Goal: Task Accomplishment & Management: Manage account settings

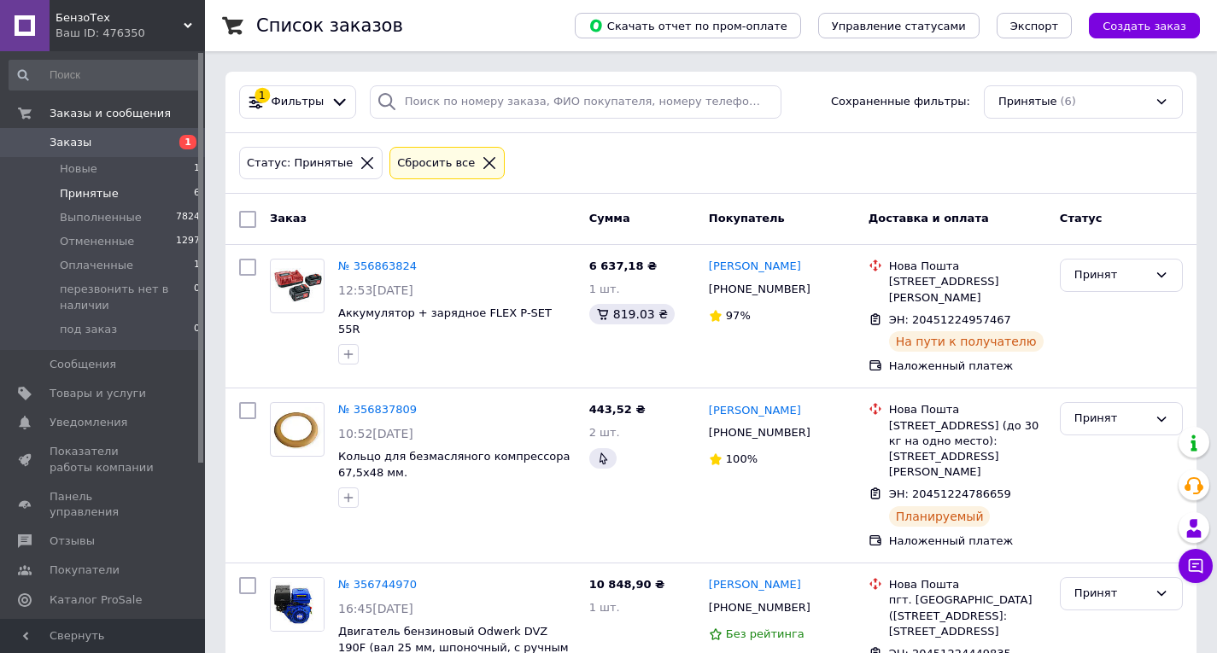
click at [481, 159] on icon at bounding box center [488, 162] width 15 height 15
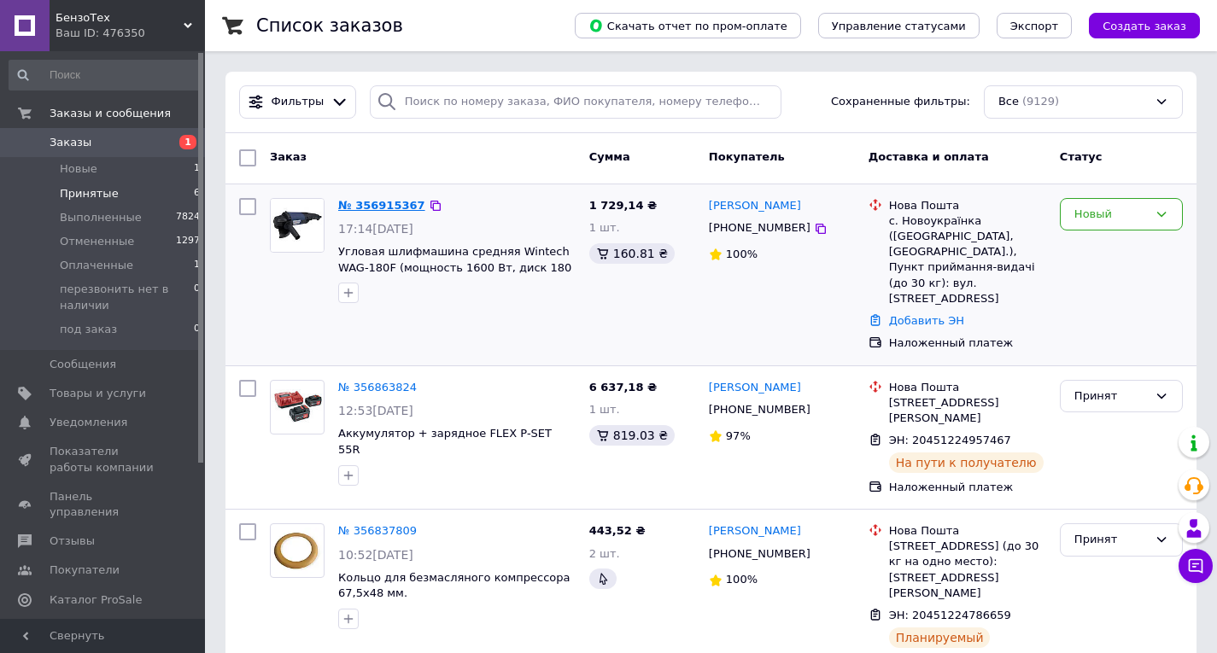
click at [394, 212] on link "№ 356915367" at bounding box center [381, 205] width 87 height 13
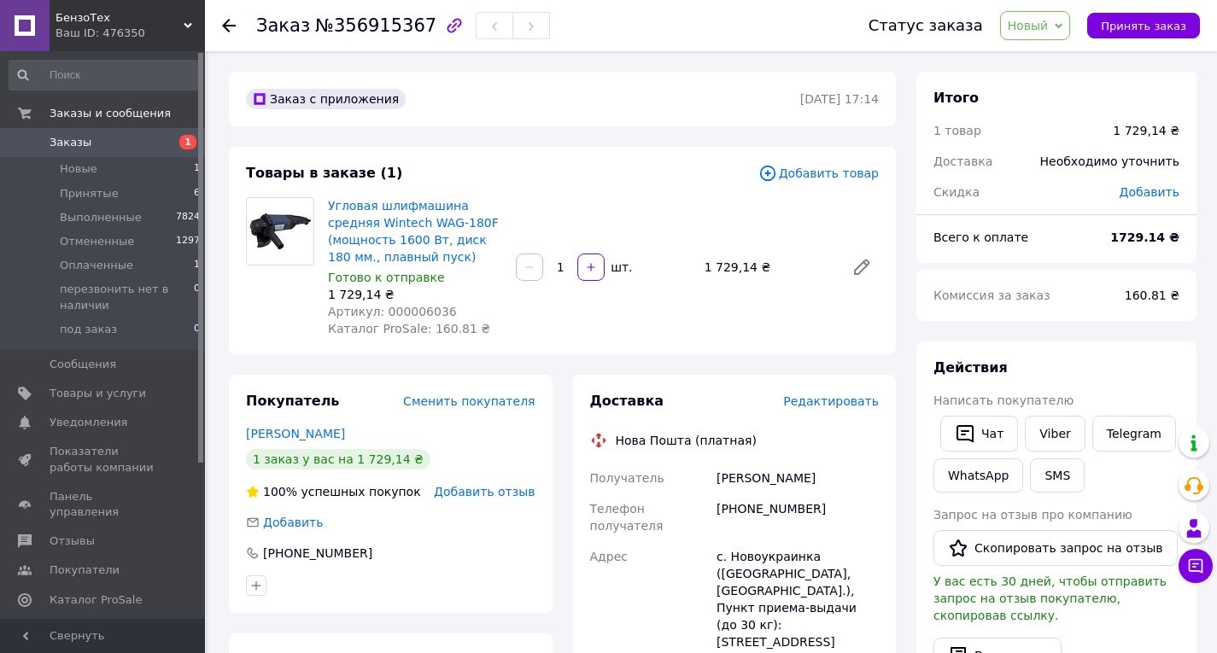
click at [1043, 34] on span "Новый" at bounding box center [1035, 25] width 71 height 29
click at [1044, 51] on li "Принят" at bounding box center [1090, 60] width 178 height 26
click at [574, 312] on div "Угловая шлифмашина средняя Wintech WAG-180F (мощность 1600 Вт, диск 180 мм., пл…" at bounding box center [603, 267] width 564 height 147
click at [267, 434] on link "[PERSON_NAME]" at bounding box center [295, 434] width 99 height 14
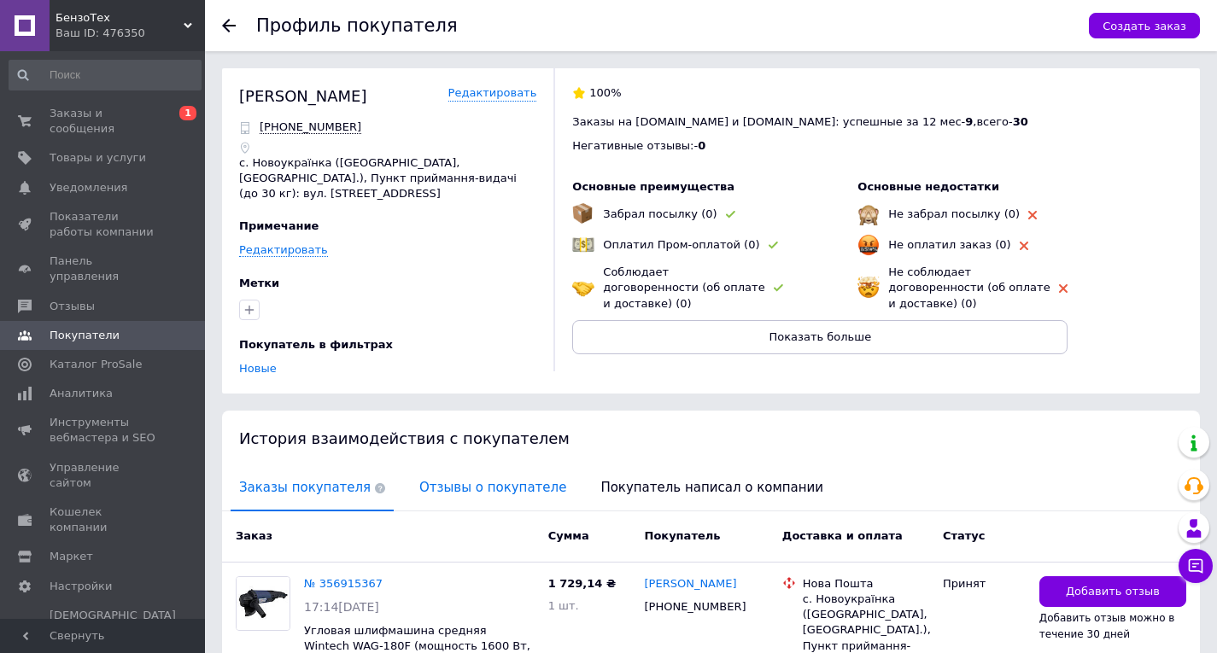
click at [435, 485] on span "Отзывы о покупателе" at bounding box center [493, 488] width 164 height 44
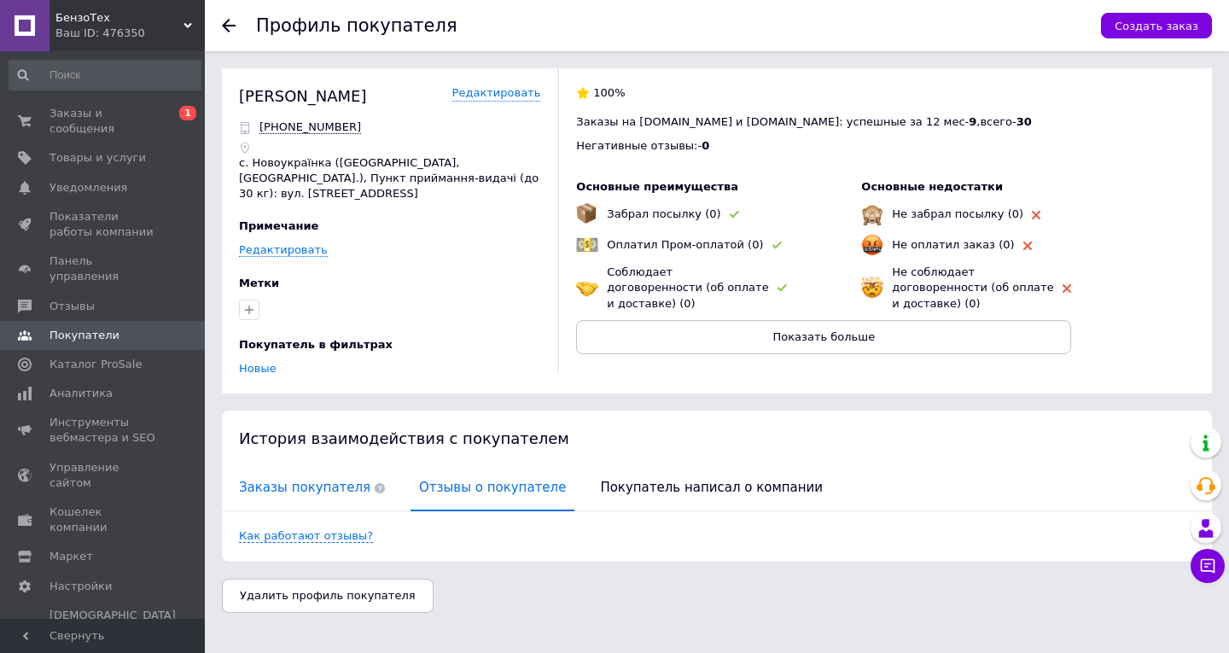
click at [300, 473] on span "Заказы покупателя" at bounding box center [312, 488] width 163 height 44
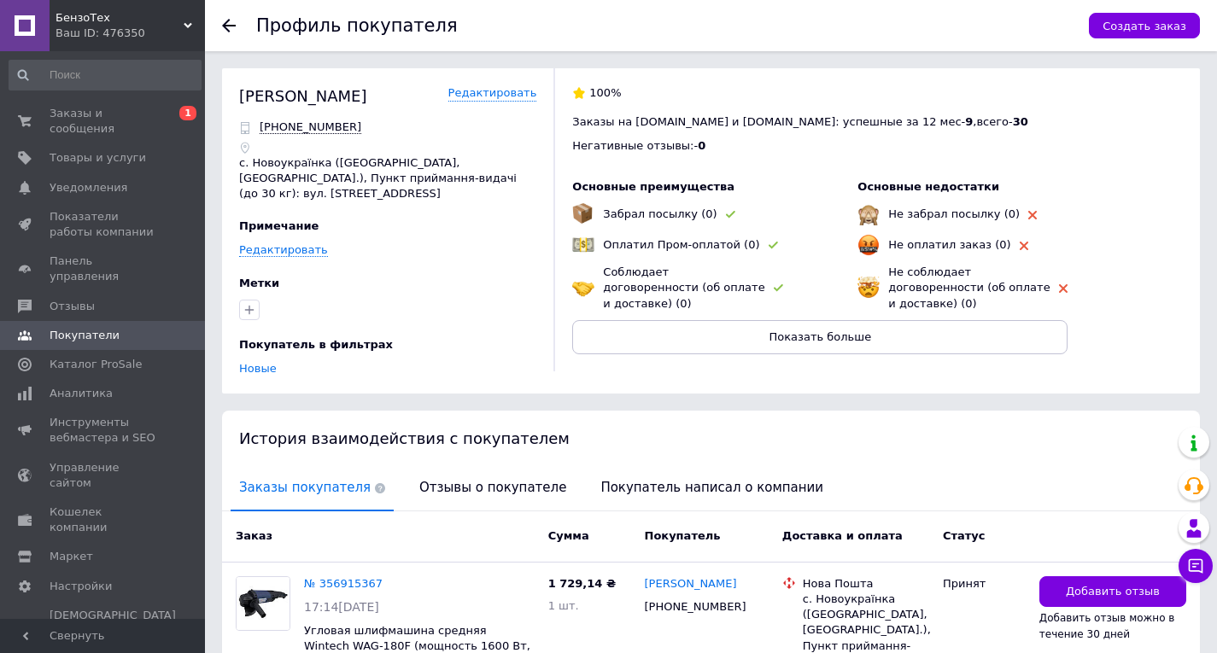
click at [222, 19] on icon at bounding box center [229, 26] width 14 height 14
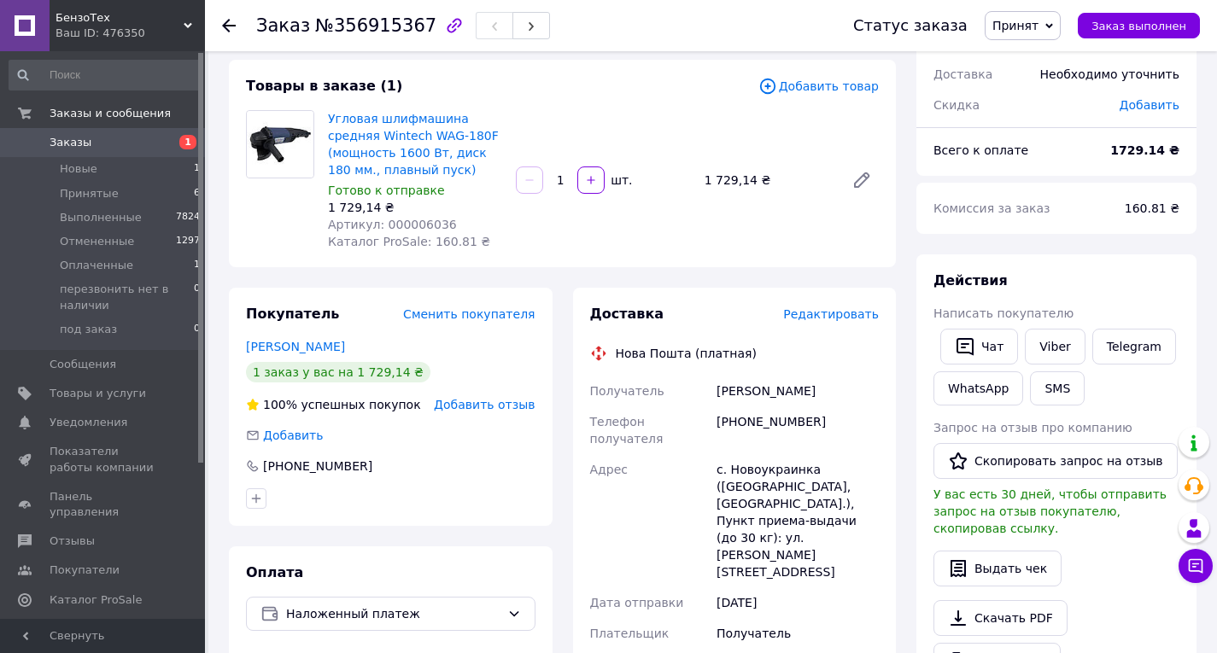
scroll to position [171, 0]
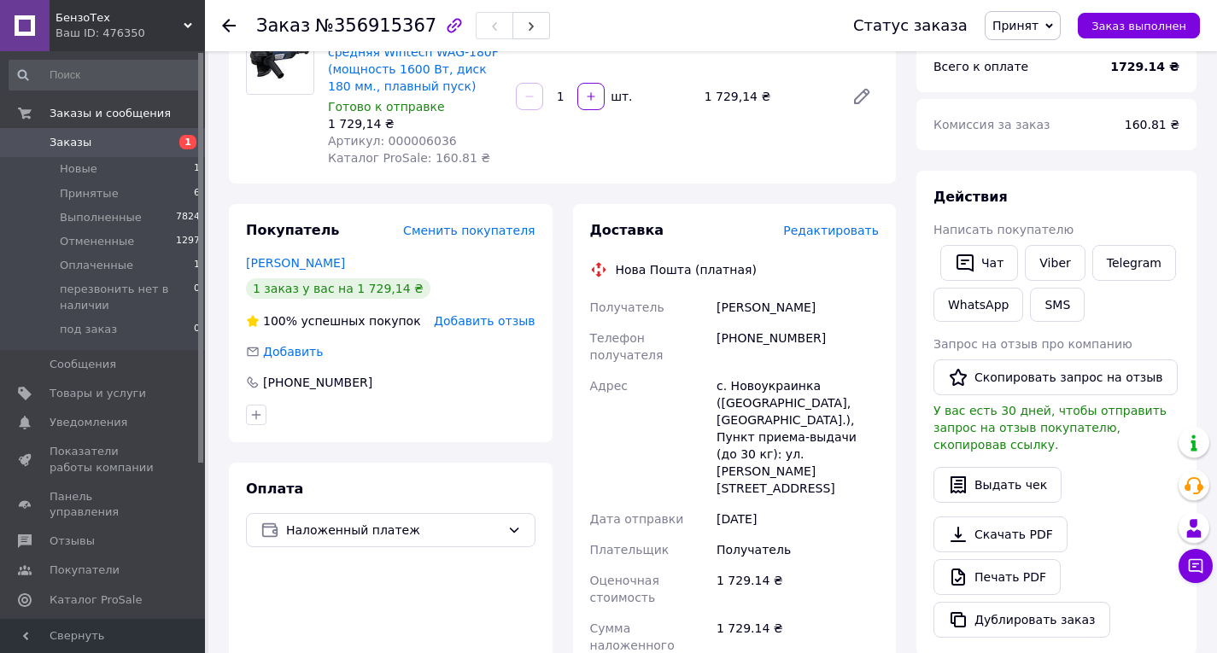
click at [224, 18] on div at bounding box center [229, 25] width 14 height 17
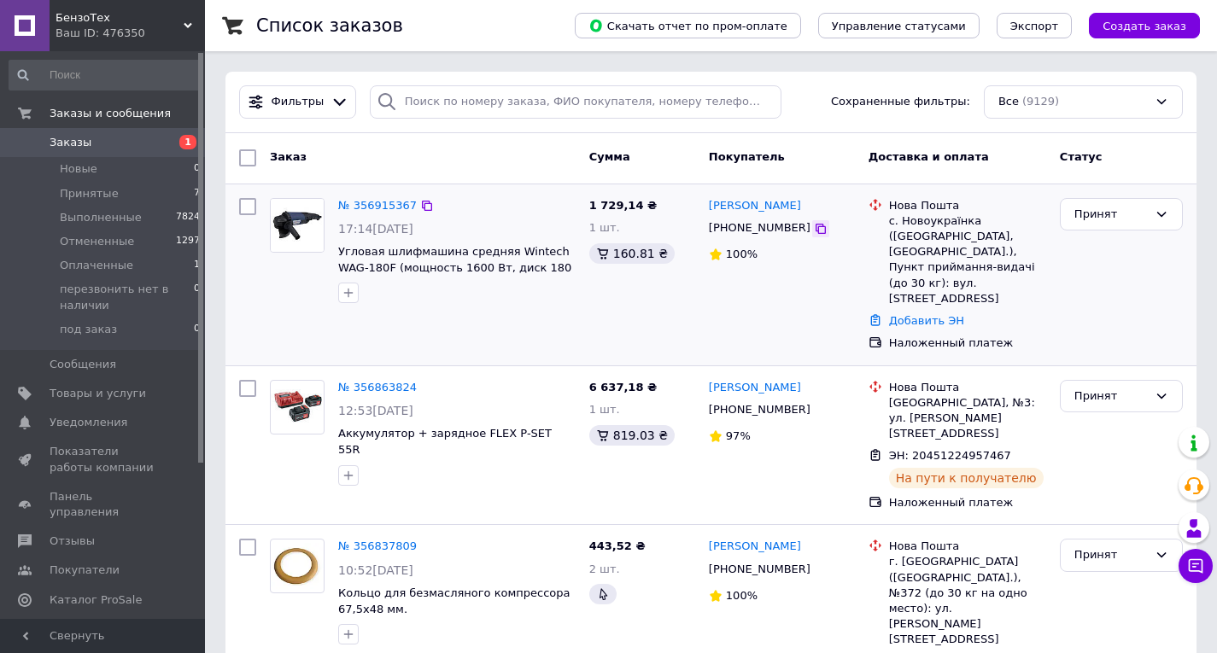
click at [812, 226] on div at bounding box center [820, 228] width 17 height 17
click at [815, 225] on icon at bounding box center [820, 229] width 10 height 10
click at [812, 237] on div at bounding box center [820, 228] width 17 height 17
click at [815, 227] on icon at bounding box center [820, 229] width 10 height 10
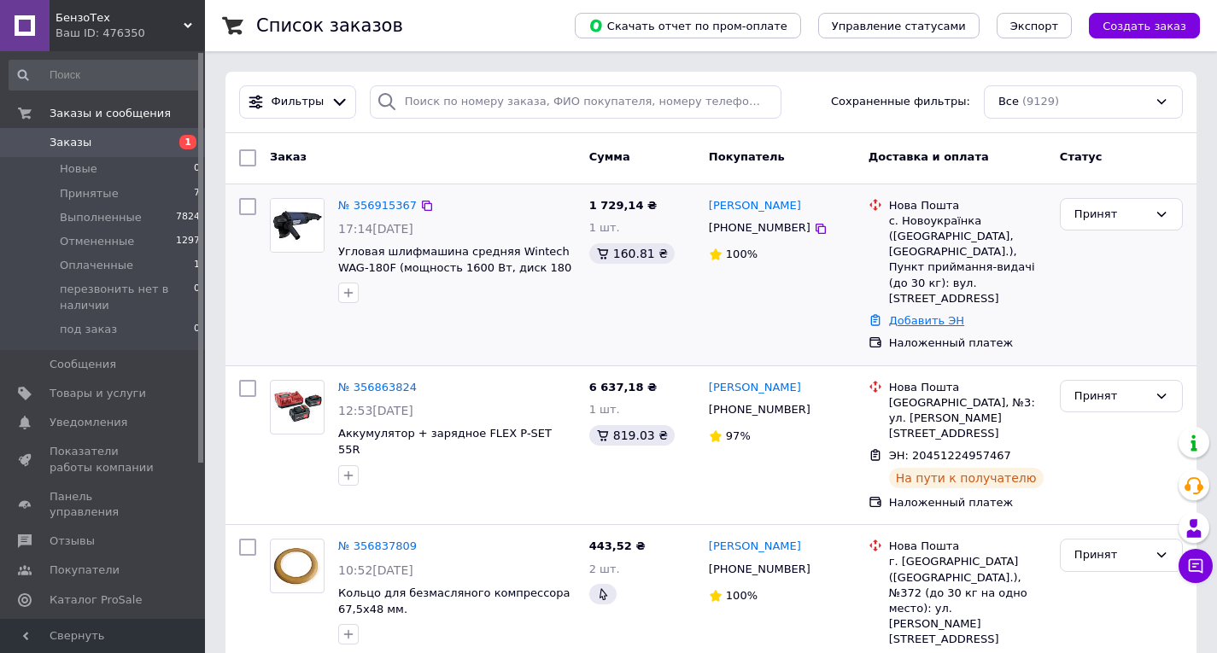
click at [917, 310] on div "Добавить ЭН" at bounding box center [967, 321] width 164 height 23
click at [917, 314] on link "Добавить ЭН" at bounding box center [926, 320] width 75 height 13
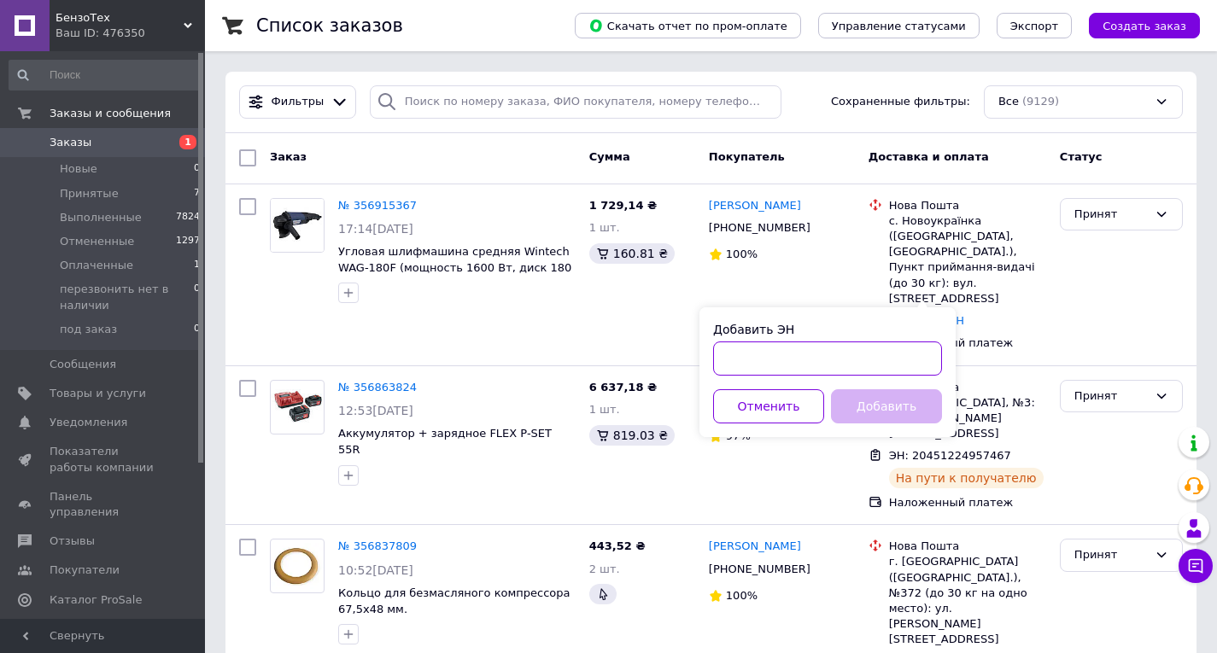
click at [808, 357] on input "Добавить ЭН" at bounding box center [827, 358] width 229 height 34
paste input "20451225315349"
type input "20451225315349"
click at [878, 417] on button "Добавить" at bounding box center [886, 406] width 111 height 34
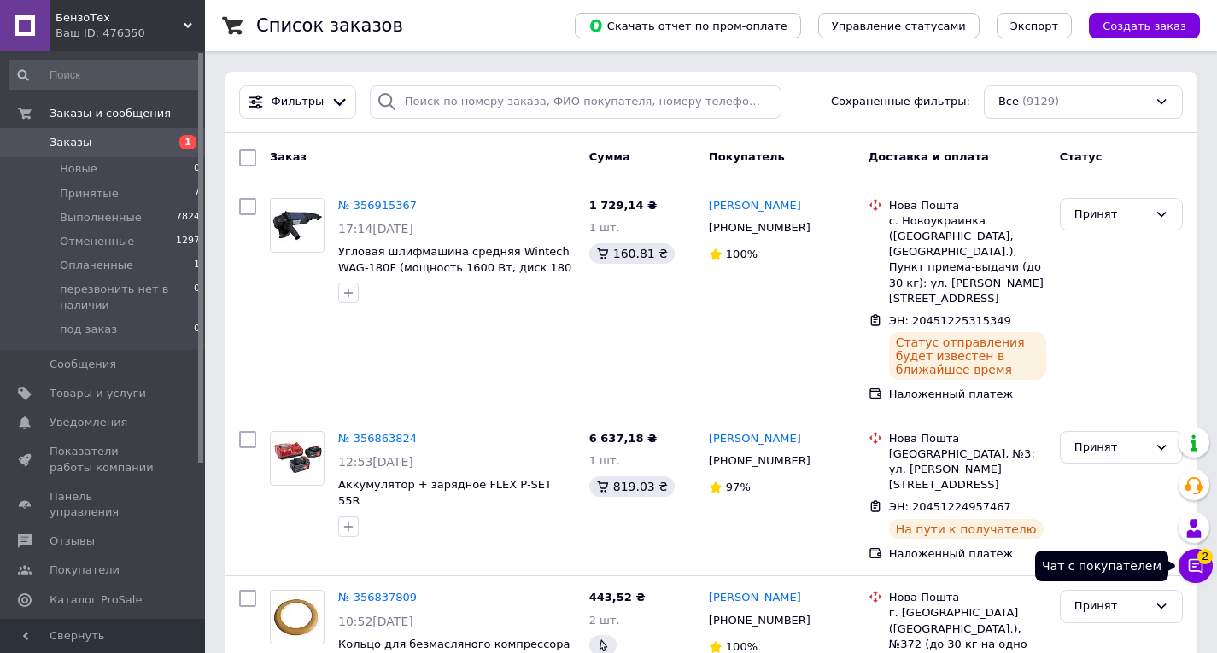
click at [1191, 568] on icon at bounding box center [1195, 565] width 17 height 17
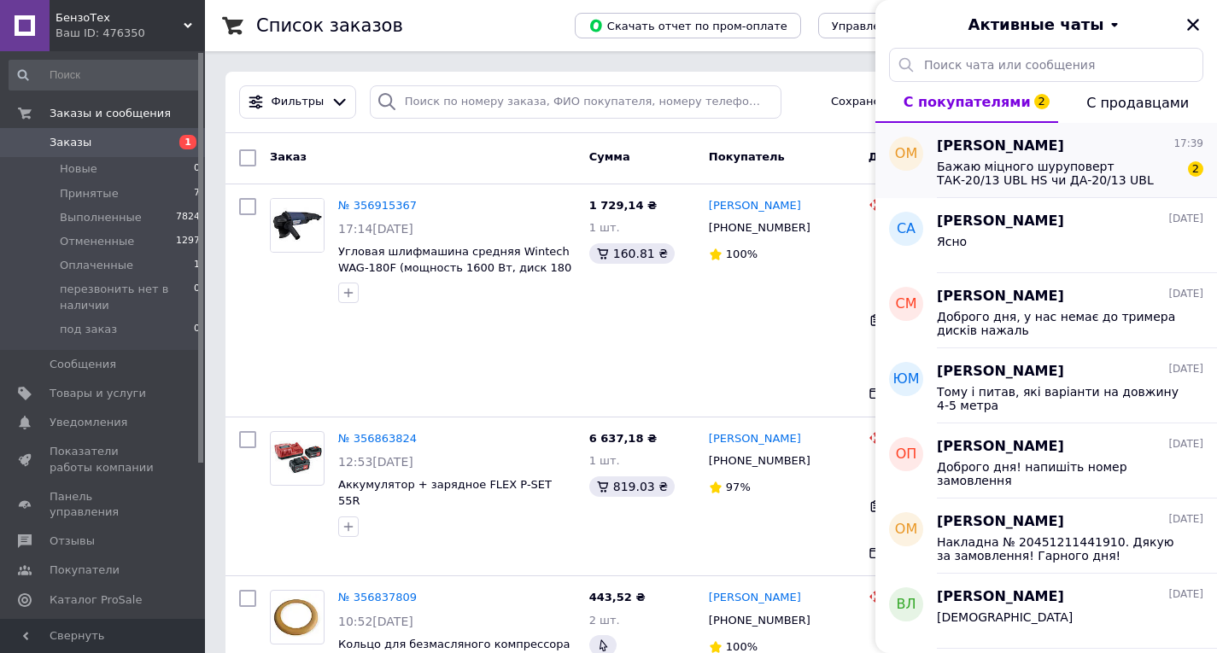
click at [1027, 174] on span "Бажаю міцного шуруповерт ТАК-20/13 UBL HS чи ДА-20/13 UBL HS.?? бо це два різни…" at bounding box center [1058, 173] width 242 height 27
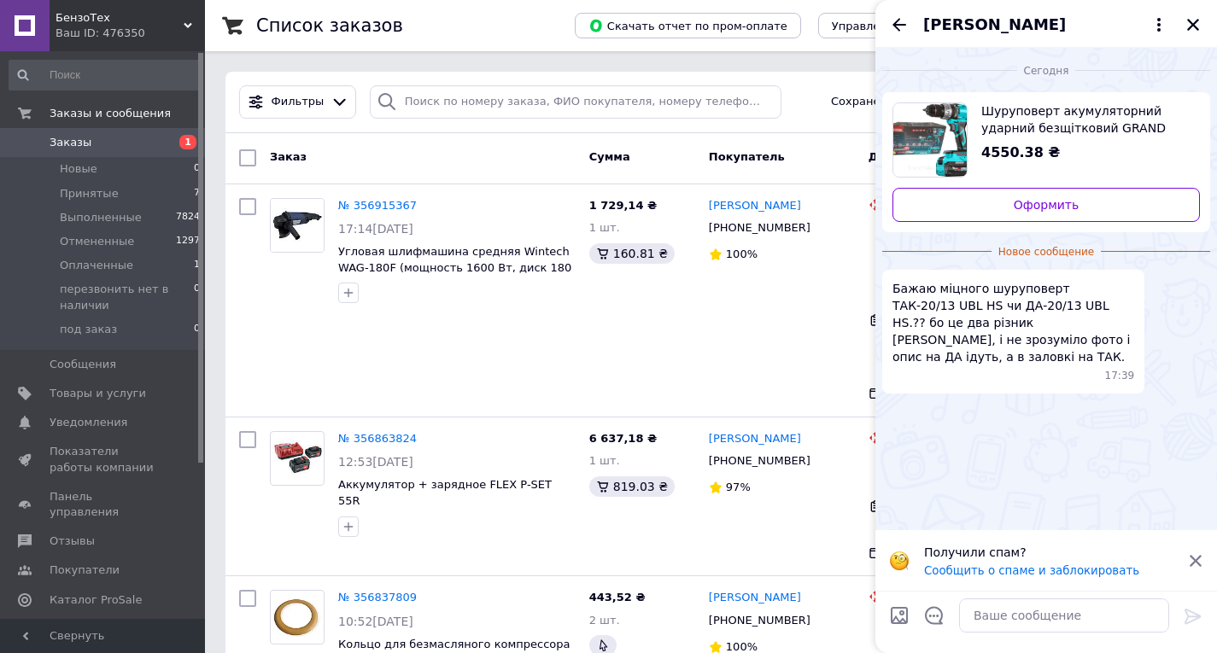
click at [1009, 125] on span "Шуруповерт акумуляторний ударний безщітковий GRAND ТАК-20/13 UBL HS з 2 АКБ 20 …" at bounding box center [1083, 119] width 205 height 34
click at [986, 609] on textarea at bounding box center [1064, 615] width 210 height 34
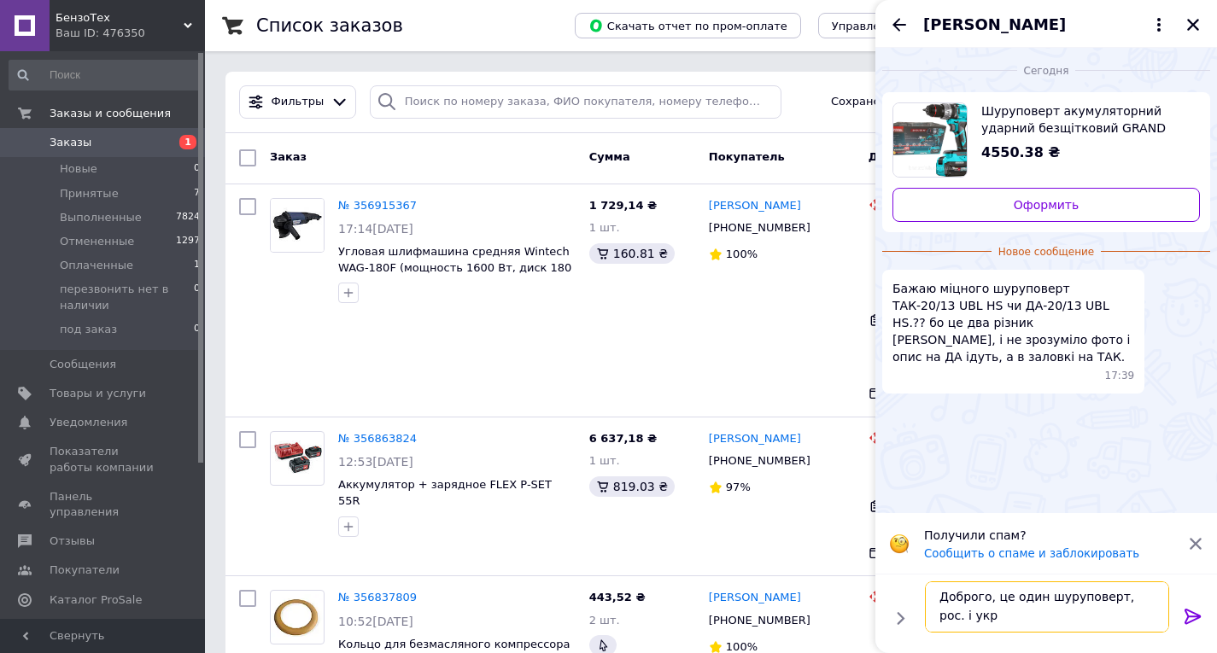
scroll to position [2, 0]
click at [1147, 594] on textarea "Доброго, це один шуруповерт, рос. і укр. перевод" at bounding box center [1047, 606] width 244 height 51
click at [939, 618] on textarea "Доброго, це один шуруповерт, ТАК це укр. перевод" at bounding box center [1047, 606] width 244 height 51
type textarea "Доброго, це один шуруповерт, ТАК це на укр. перевод"
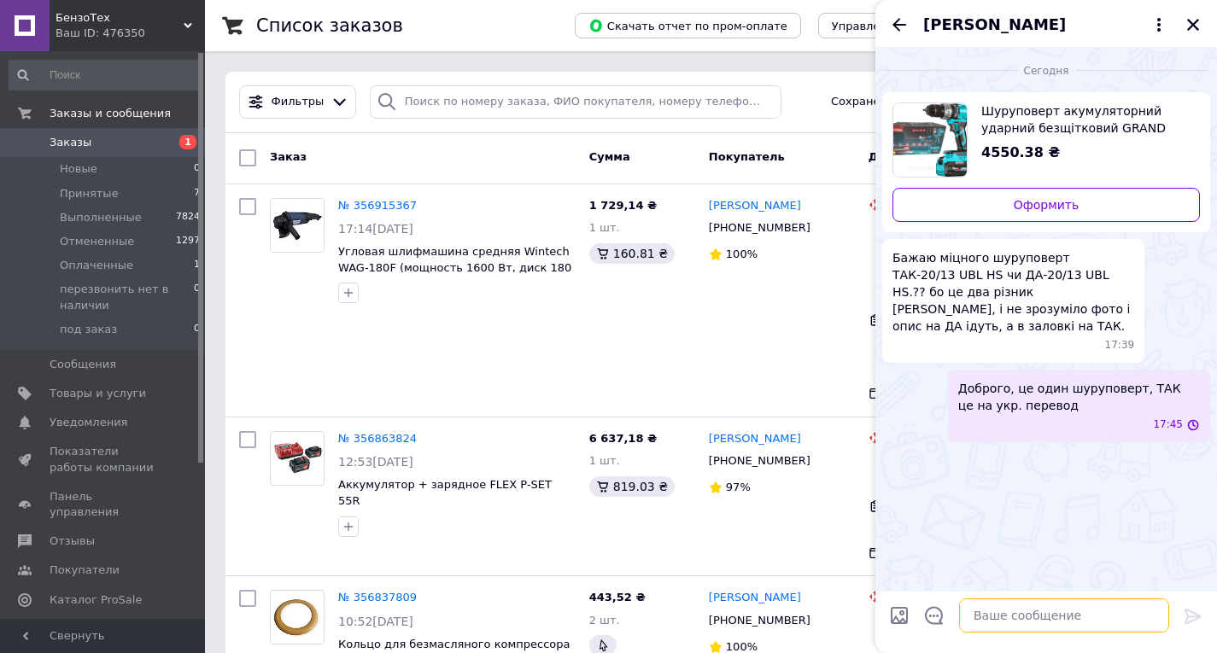
scroll to position [0, 0]
click at [900, 20] on icon "Назад" at bounding box center [899, 25] width 20 height 20
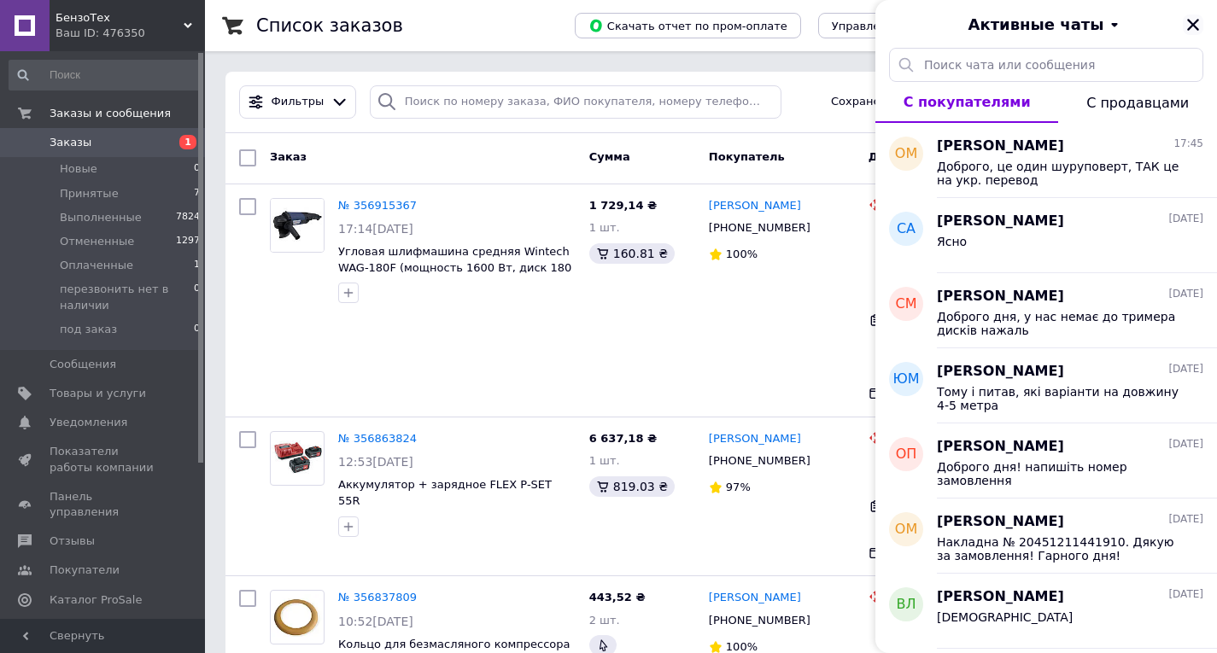
click at [1188, 27] on icon "Закрыть" at bounding box center [1192, 24] width 15 height 15
click at [1188, 27] on div "Активные чаты" at bounding box center [1045, 24] width 341 height 48
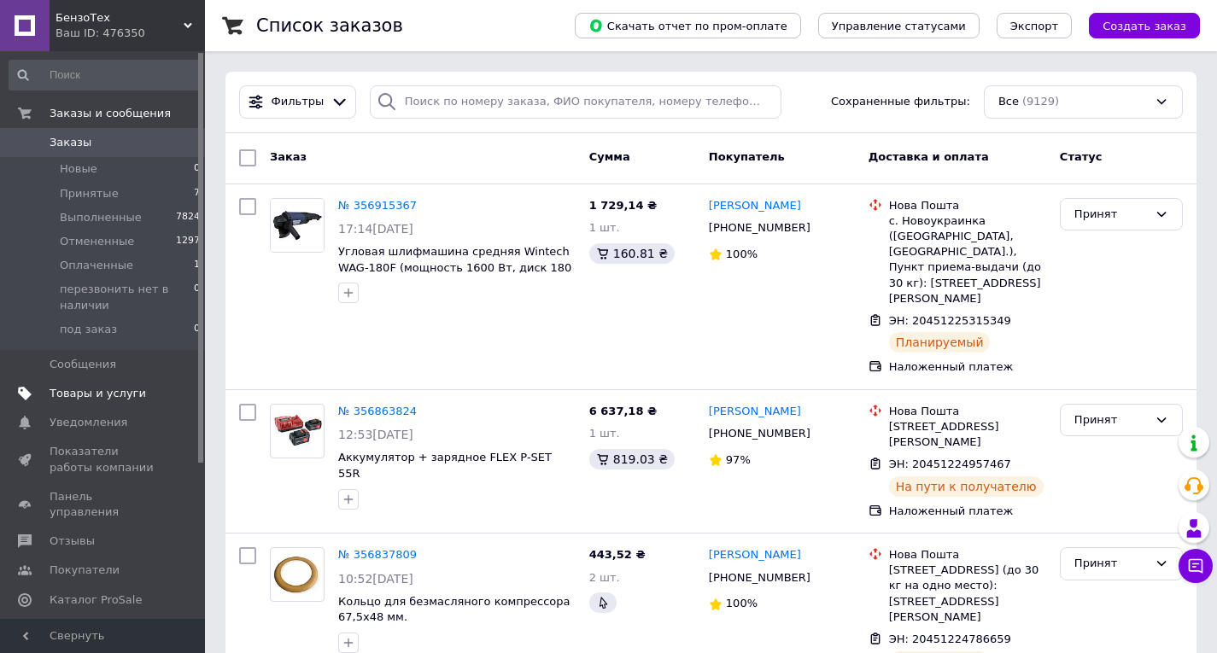
click at [55, 406] on link "Товары и услуги" at bounding box center [105, 393] width 210 height 29
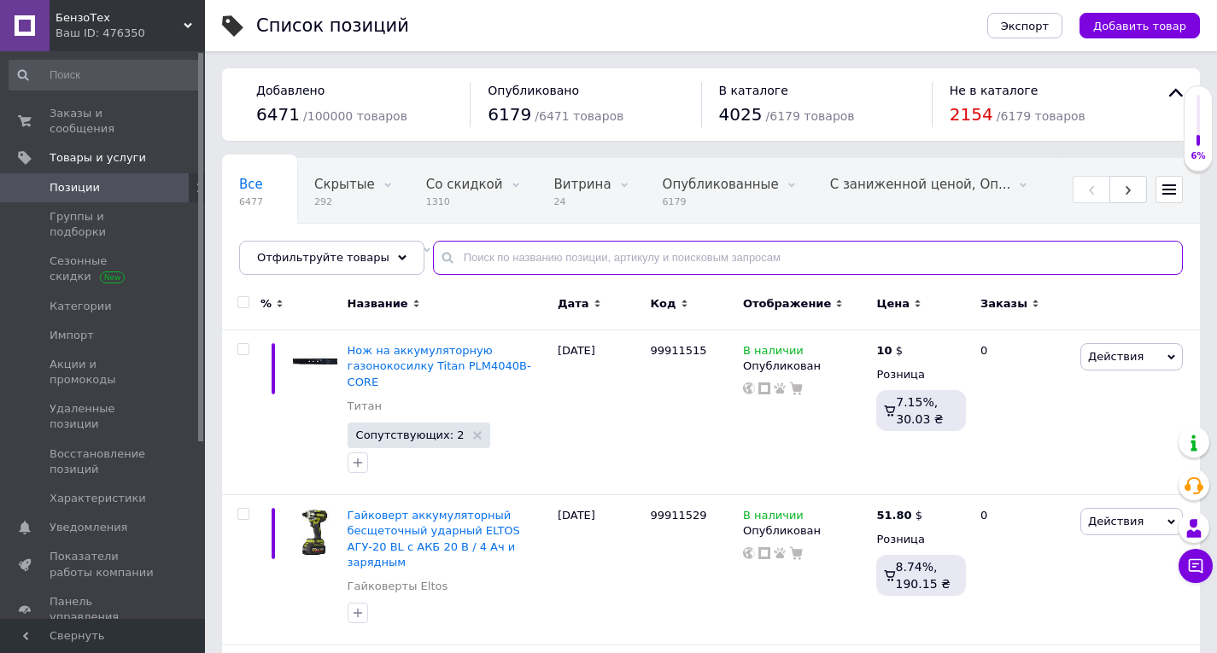
drag, startPoint x: 508, startPoint y: 278, endPoint x: 476, endPoint y: 248, distance: 44.1
paste input "BG-6266"
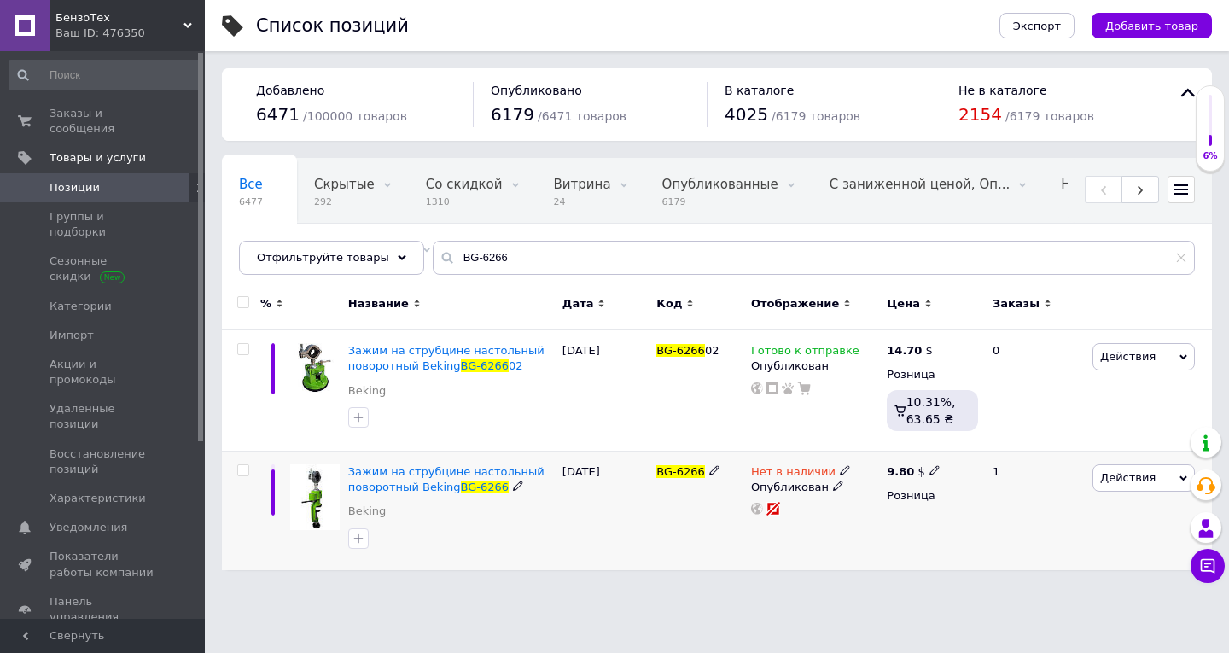
click at [840, 469] on use at bounding box center [844, 470] width 9 height 9
click at [878, 531] on li "Готово к отправке" at bounding box center [937, 533] width 162 height 24
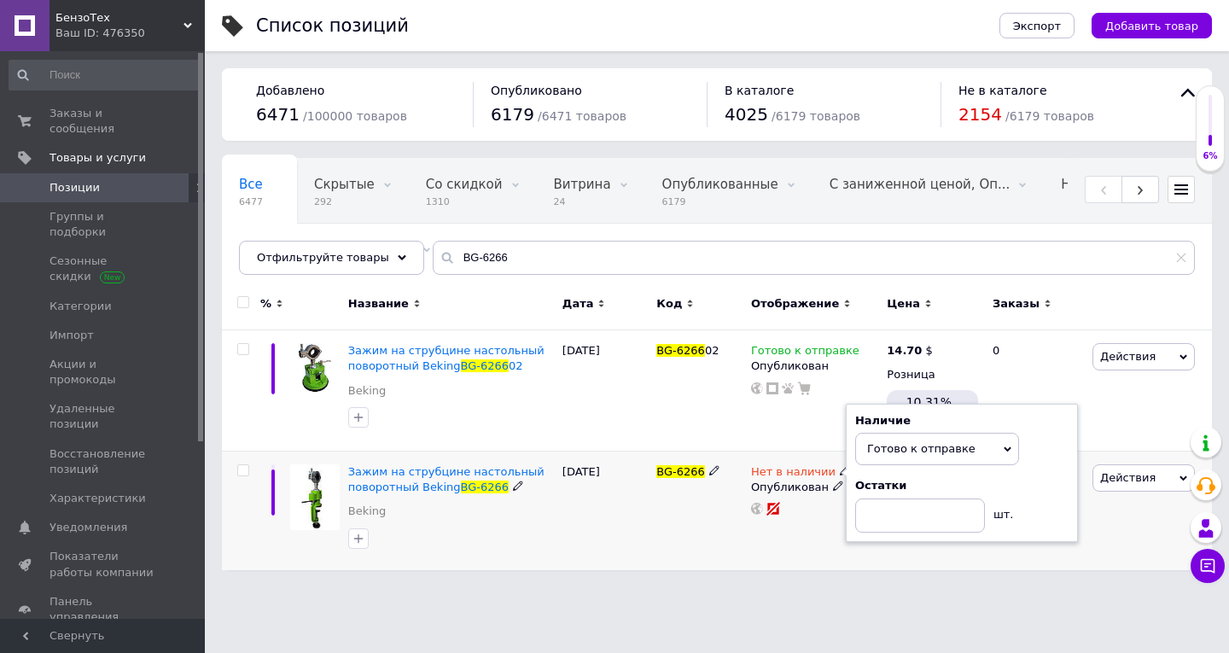
click at [657, 536] on div "BG-6266" at bounding box center [699, 511] width 95 height 119
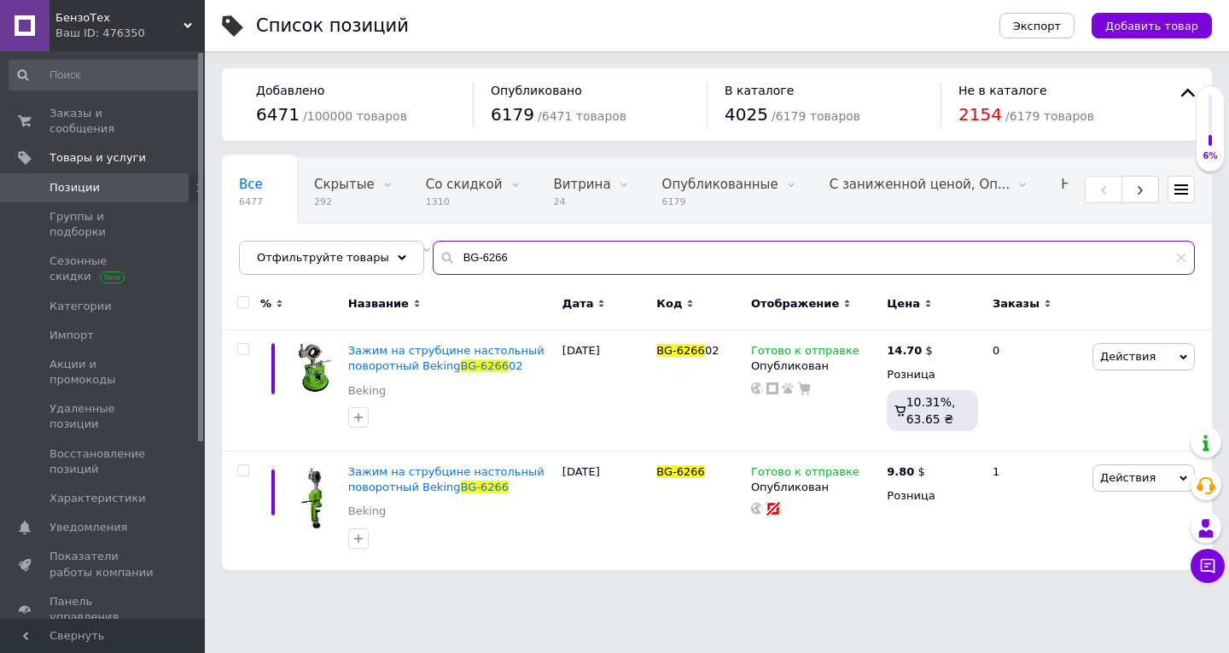
click at [484, 258] on input "BG-6266" at bounding box center [814, 258] width 762 height 34
paste input "02"
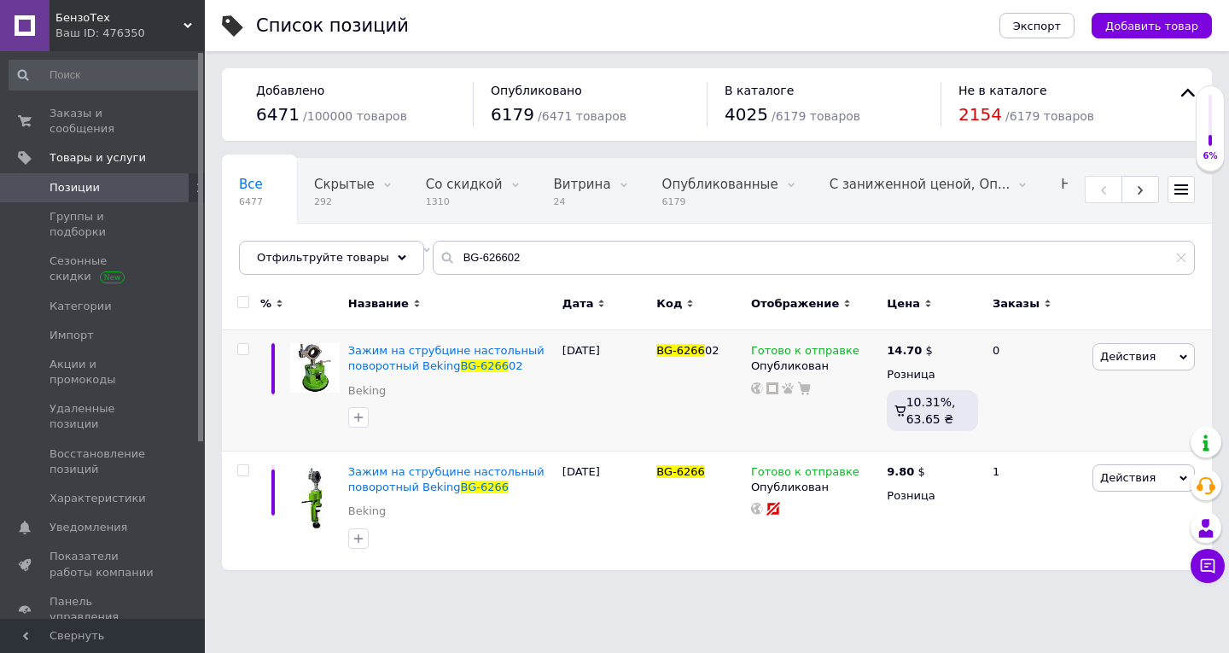
click at [625, 344] on div "[DATE]" at bounding box center [605, 390] width 95 height 121
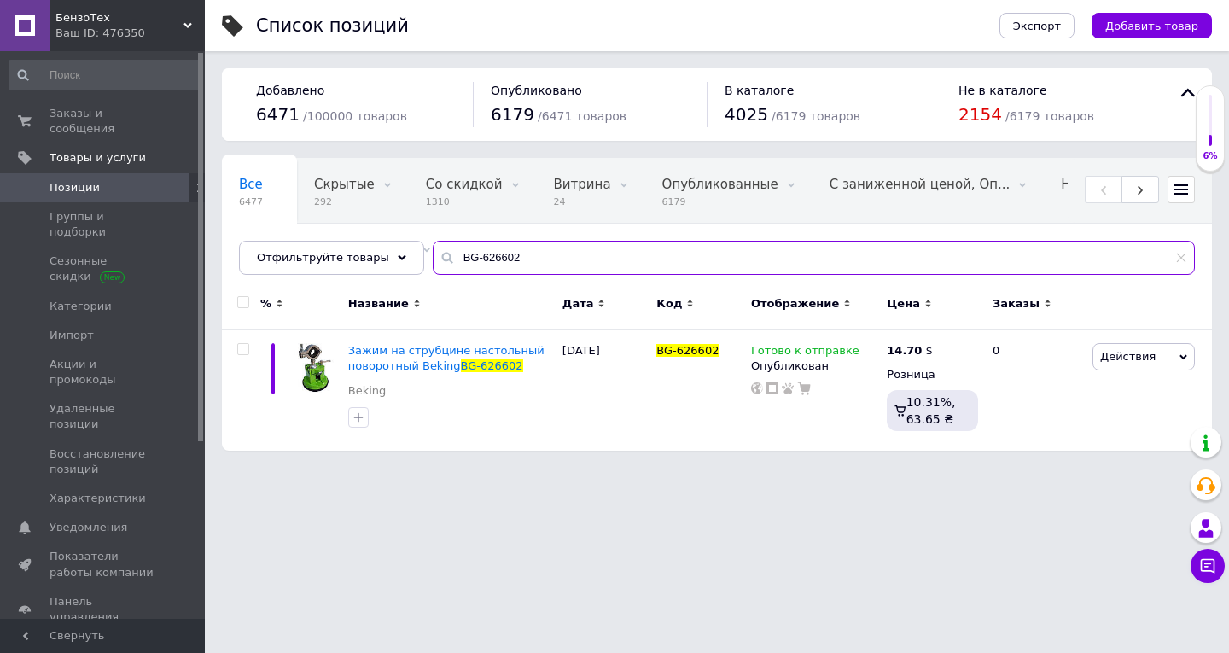
click at [456, 260] on input "BG-626602" at bounding box center [814, 258] width 762 height 34
click at [456, 259] on input "BG-626602" at bounding box center [814, 258] width 762 height 34
paste input "3115"
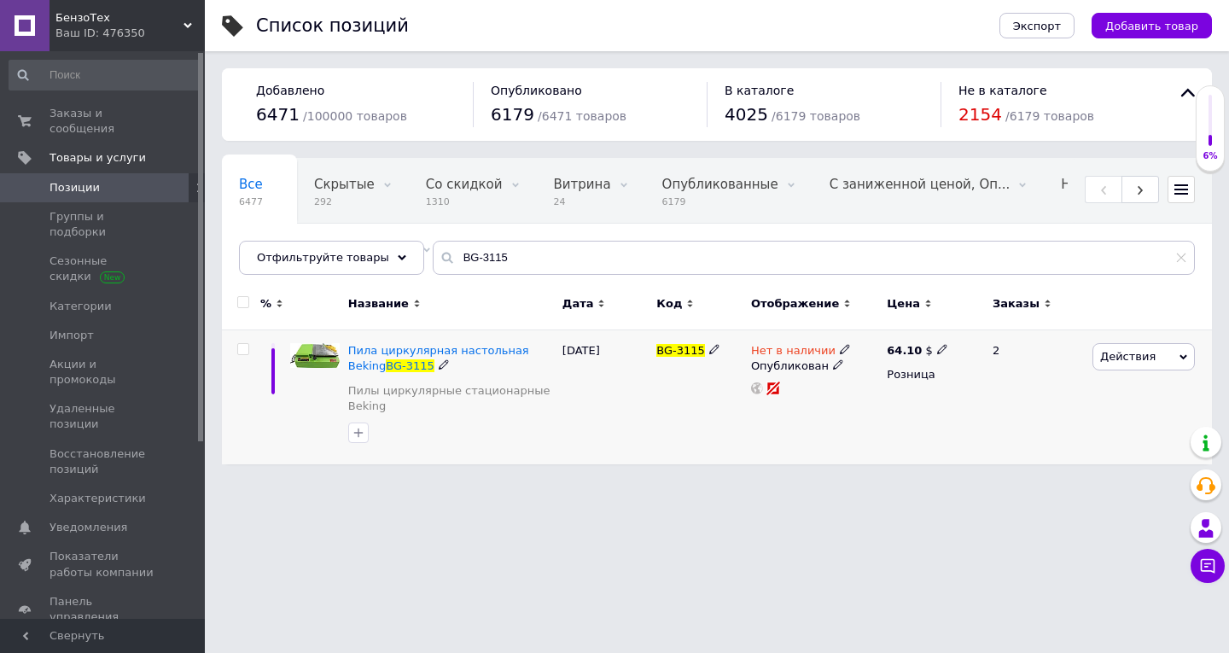
click at [840, 347] on icon at bounding box center [845, 349] width 10 height 10
click at [905, 411] on li "Готово к отправке" at bounding box center [937, 412] width 162 height 24
click at [905, 411] on div "Наличие Нет в наличии В наличии Под заказ Готово к отправке Остатки шт." at bounding box center [962, 352] width 232 height 138
click at [665, 452] on div "BG-3115" at bounding box center [699, 397] width 95 height 134
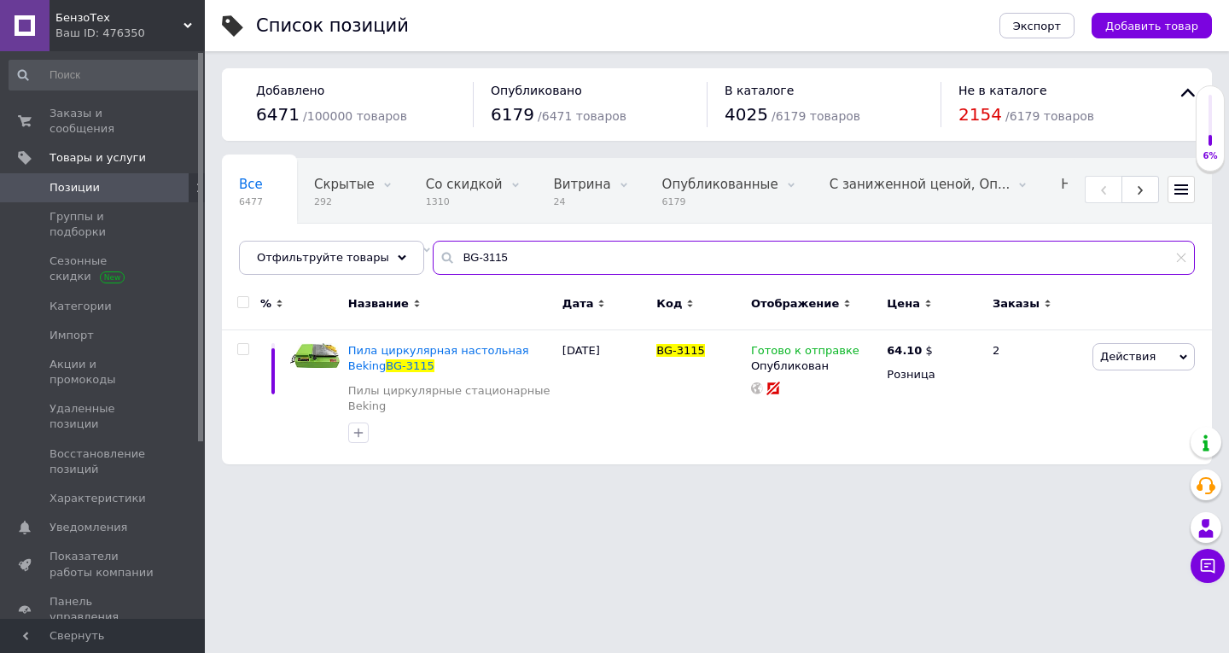
click at [478, 267] on input "BG-3115" at bounding box center [814, 258] width 762 height 34
click at [477, 267] on input "BG-3115" at bounding box center [814, 258] width 762 height 34
paste input "eking BG-6502"
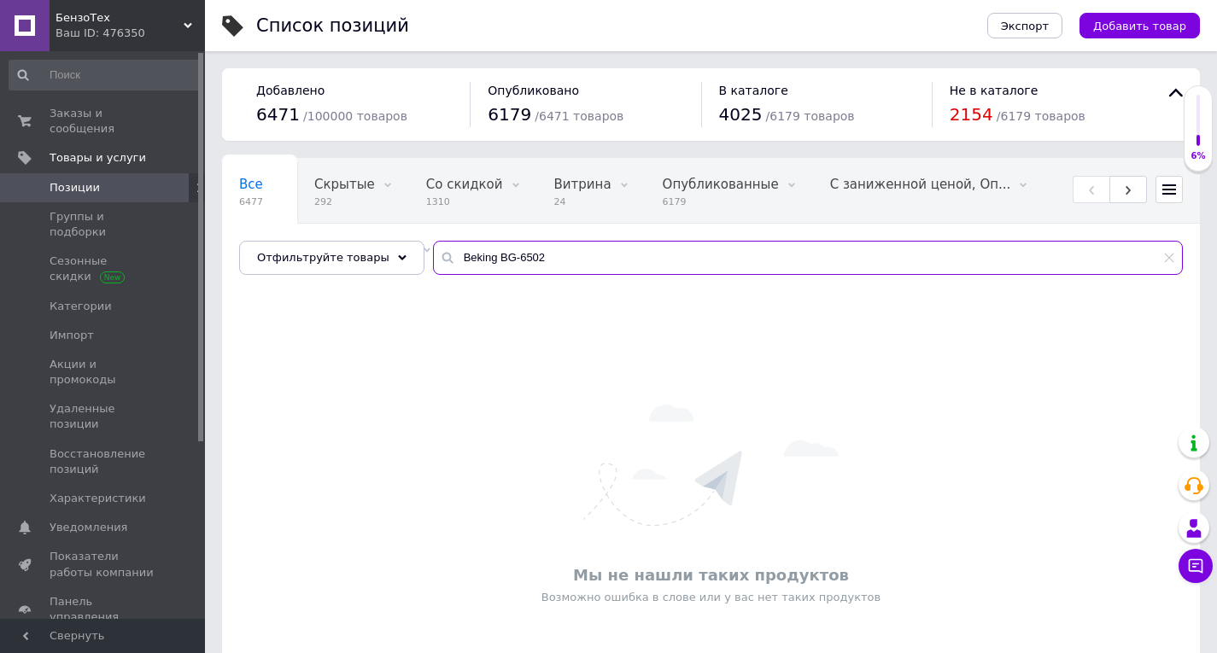
click at [521, 272] on input "Beking BG-6502" at bounding box center [808, 258] width 750 height 34
paste input "5156E"
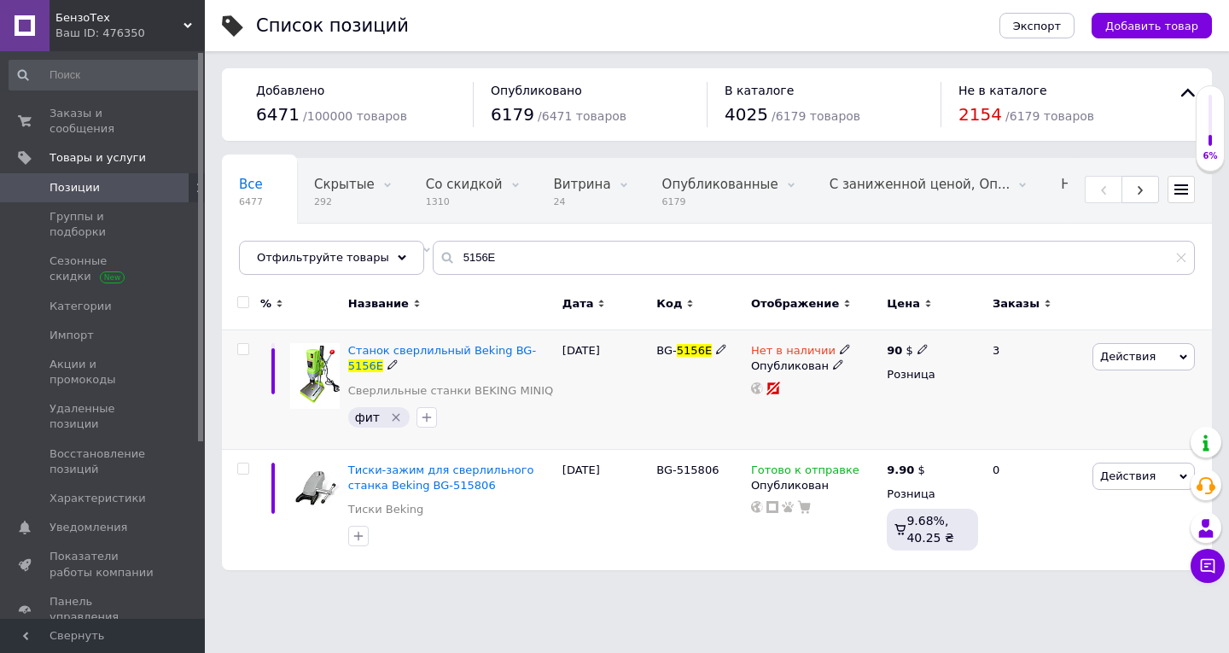
click at [840, 346] on icon at bounding box center [845, 349] width 10 height 10
click at [886, 405] on li "Готово к отправке" at bounding box center [937, 412] width 162 height 24
drag, startPoint x: 697, startPoint y: 422, endPoint x: 708, endPoint y: 515, distance: 93.6
click at [697, 422] on div "BG- 5156E" at bounding box center [699, 390] width 95 height 120
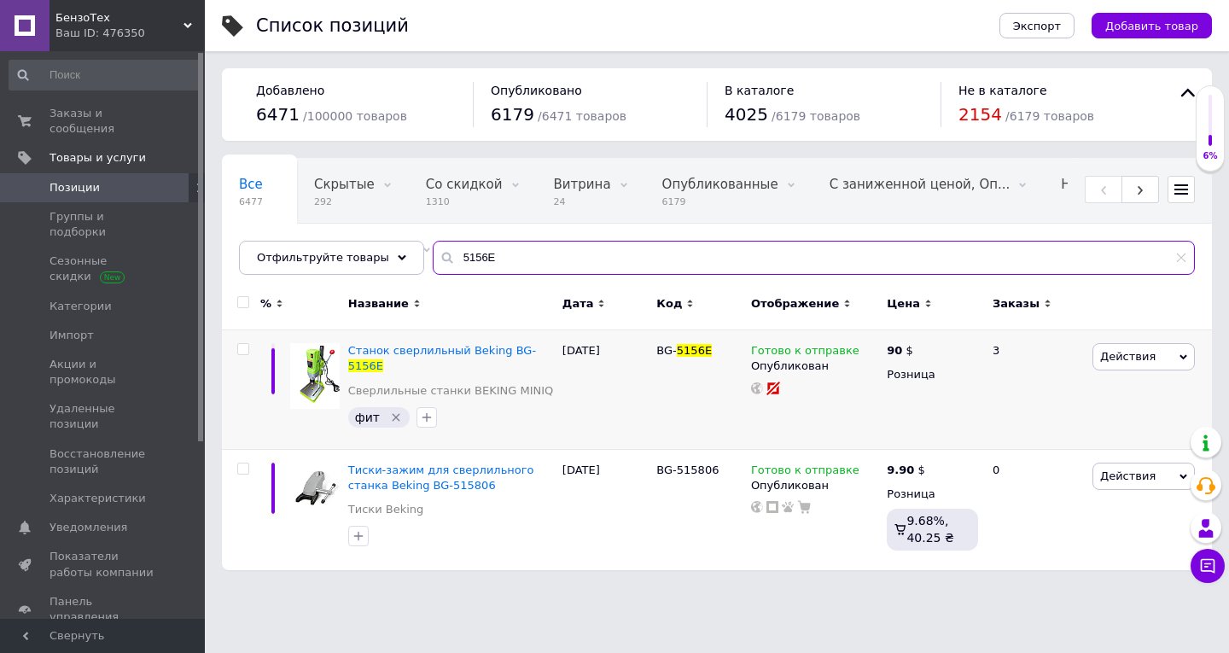
click at [458, 260] on input "5156E" at bounding box center [814, 258] width 762 height 34
paste input "BG-5157"
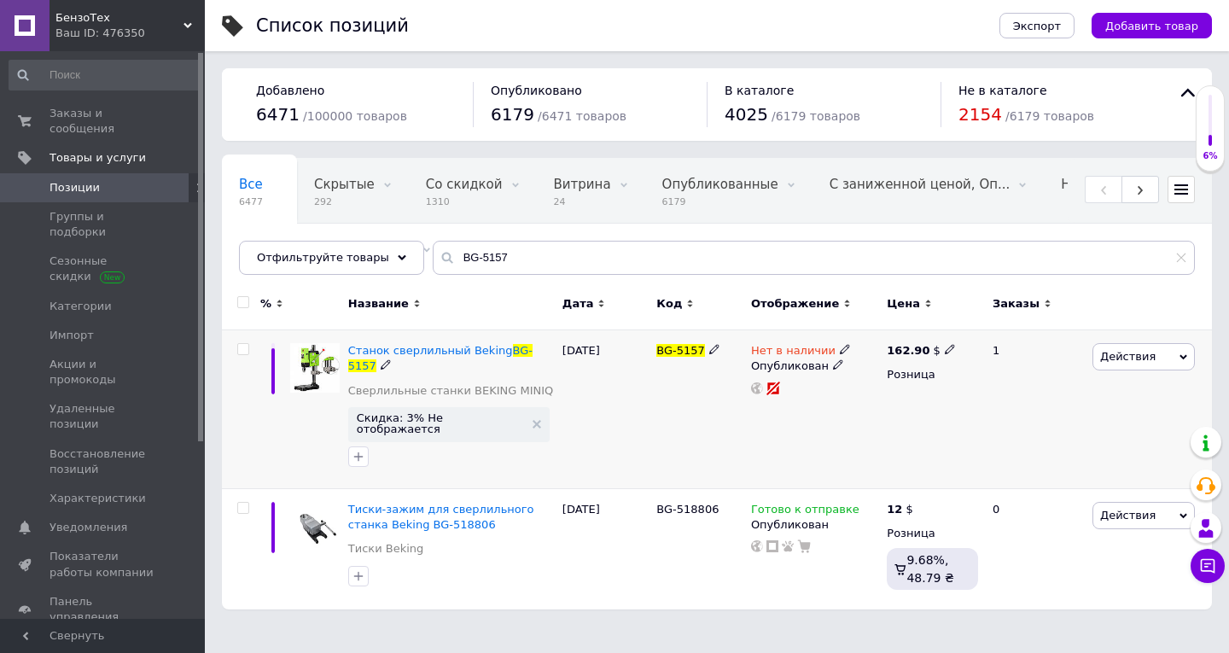
click at [840, 346] on icon at bounding box center [845, 349] width 10 height 10
click at [900, 330] on span "Нет в наличии" at bounding box center [909, 327] width 85 height 13
click at [927, 407] on li "Готово к отправке" at bounding box center [937, 412] width 162 height 24
click at [677, 446] on div "BG-5157" at bounding box center [699, 409] width 95 height 159
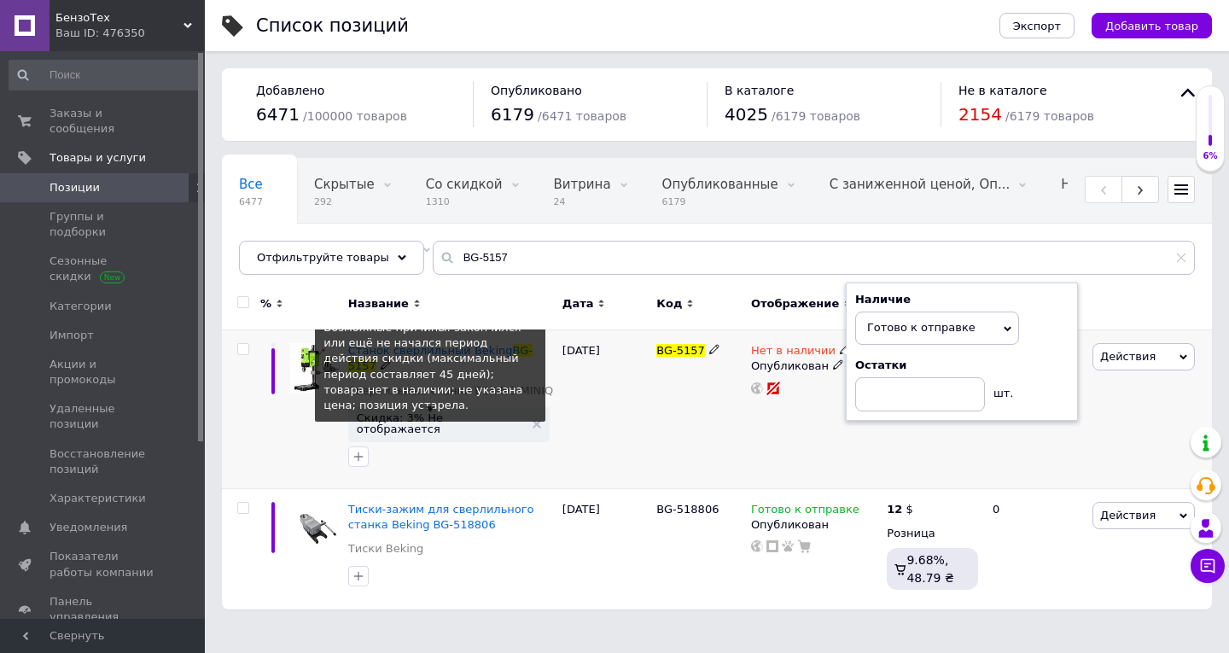
click at [462, 412] on span "Скидка: 3% Не отображается" at bounding box center [440, 423] width 167 height 22
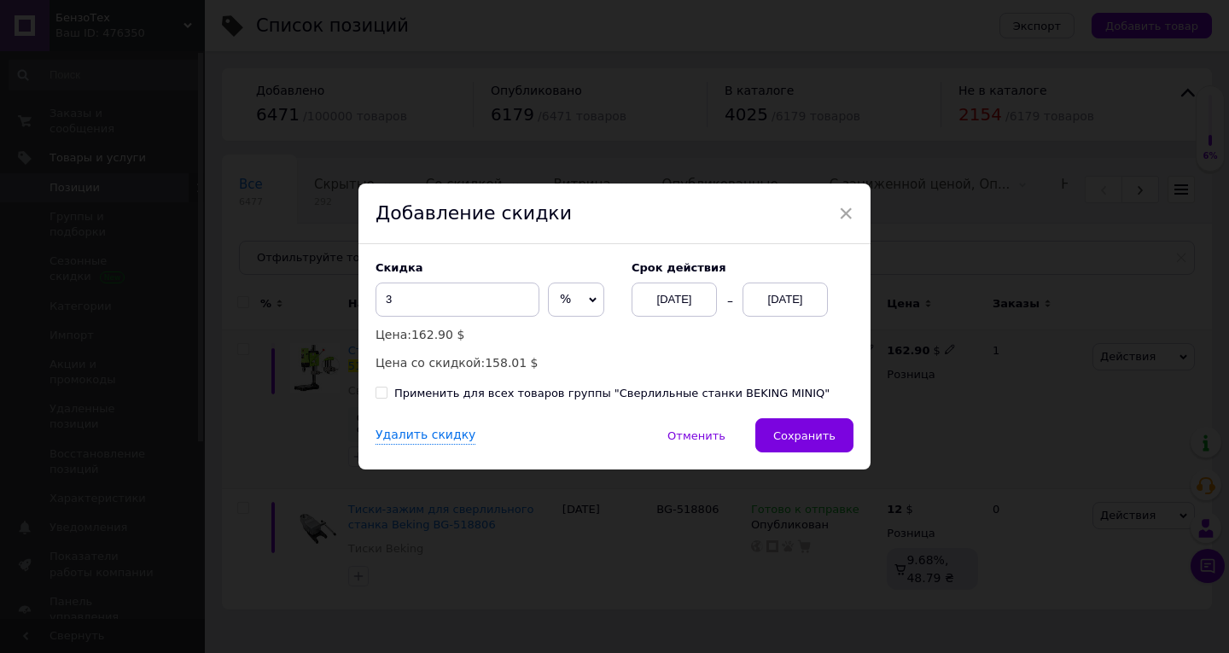
drag, startPoint x: 806, startPoint y: 278, endPoint x: 807, endPoint y: 291, distance: 12.8
click at [806, 279] on div "Cрок действия 12.08.2025 12.08.2025" at bounding box center [734, 288] width 239 height 55
click at [801, 296] on div "[DATE]" at bounding box center [785, 300] width 85 height 34
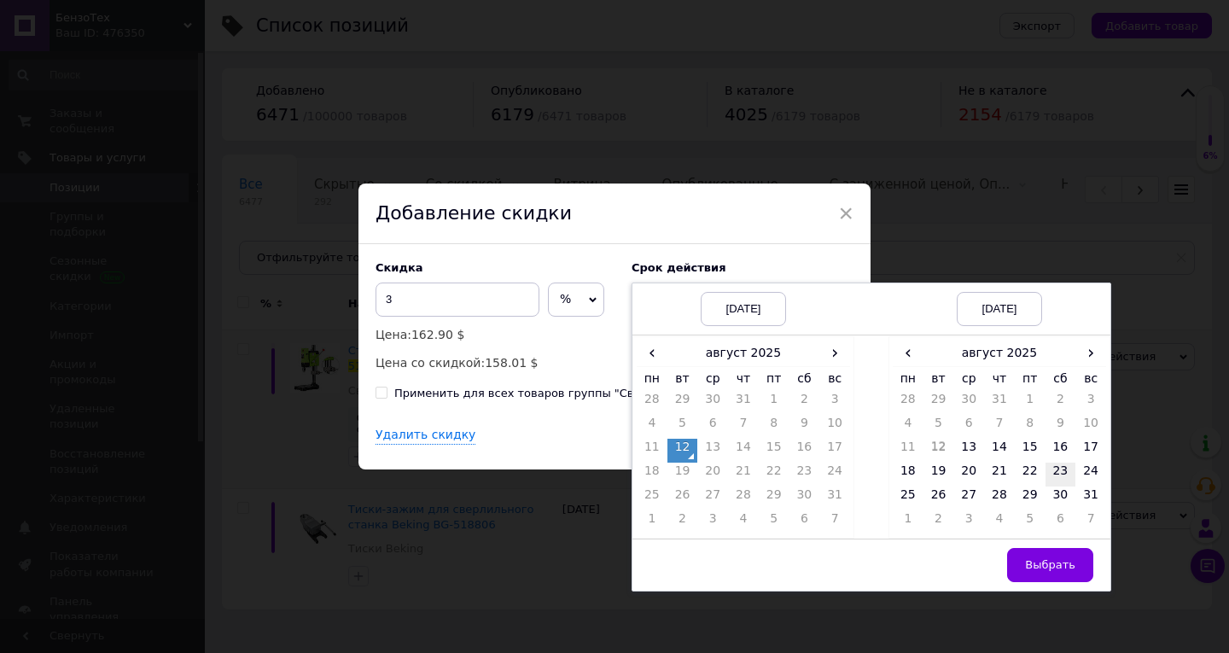
click at [1059, 477] on td "23" at bounding box center [1061, 475] width 31 height 24
click at [1029, 569] on button "Выбрать" at bounding box center [1050, 565] width 86 height 34
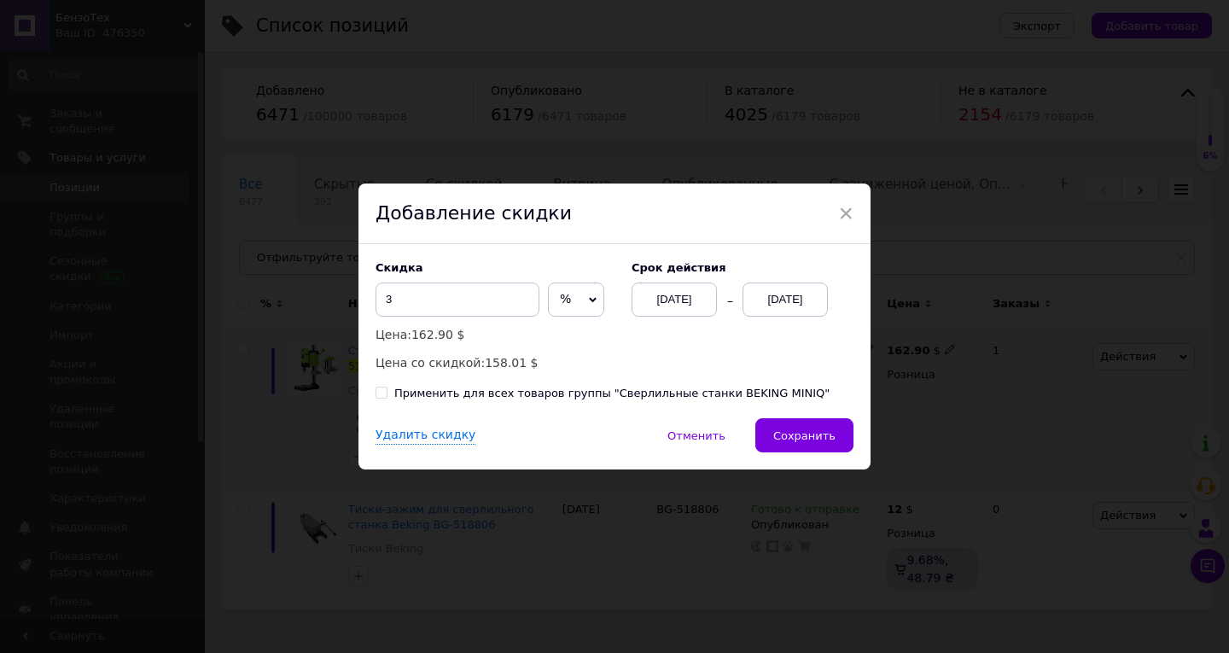
drag, startPoint x: 814, startPoint y: 441, endPoint x: 803, endPoint y: 510, distance: 69.9
click at [814, 440] on span "Сохранить" at bounding box center [804, 435] width 62 height 13
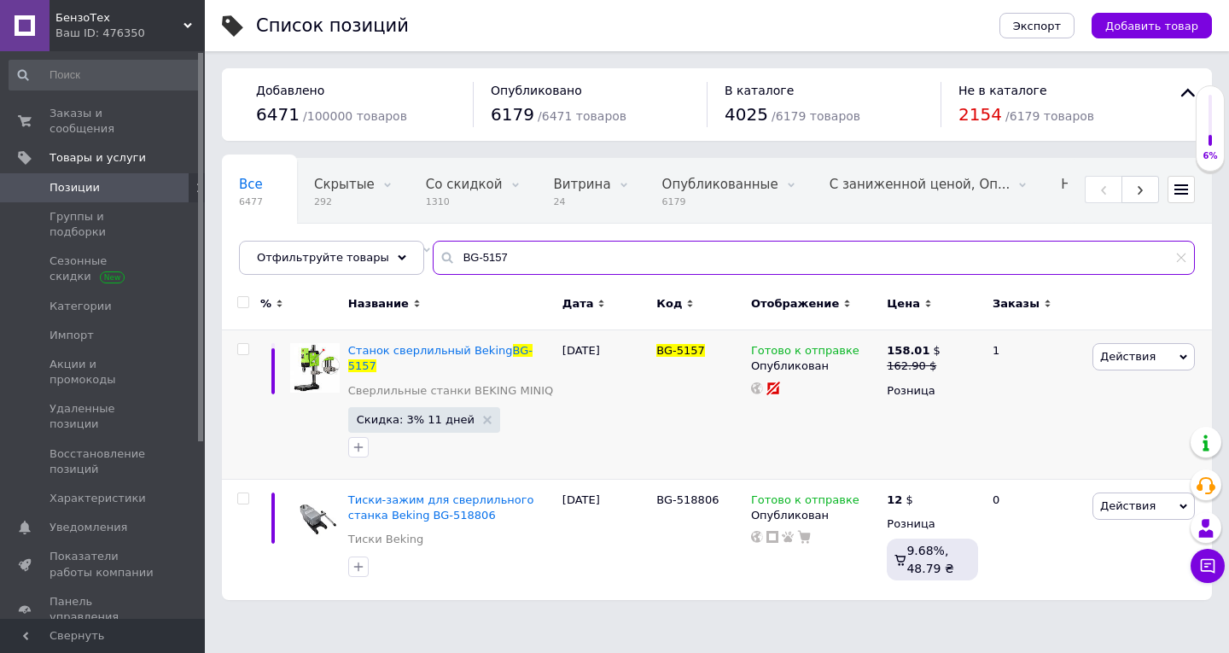
click at [464, 258] on input "BG-5157" at bounding box center [814, 258] width 762 height 34
click at [464, 257] on input "BG-5157" at bounding box center [814, 258] width 762 height 34
paste input "66E"
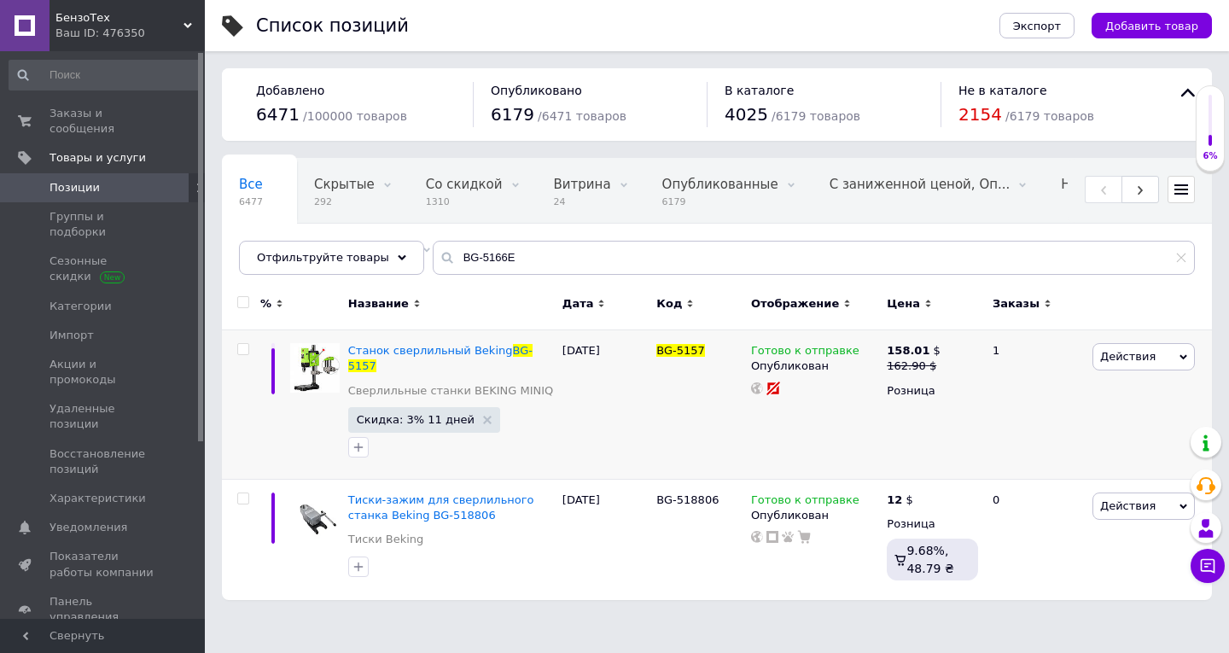
drag, startPoint x: 464, startPoint y: 257, endPoint x: 604, endPoint y: 344, distance: 165.6
click at [604, 344] on div "[DATE]" at bounding box center [605, 404] width 95 height 149
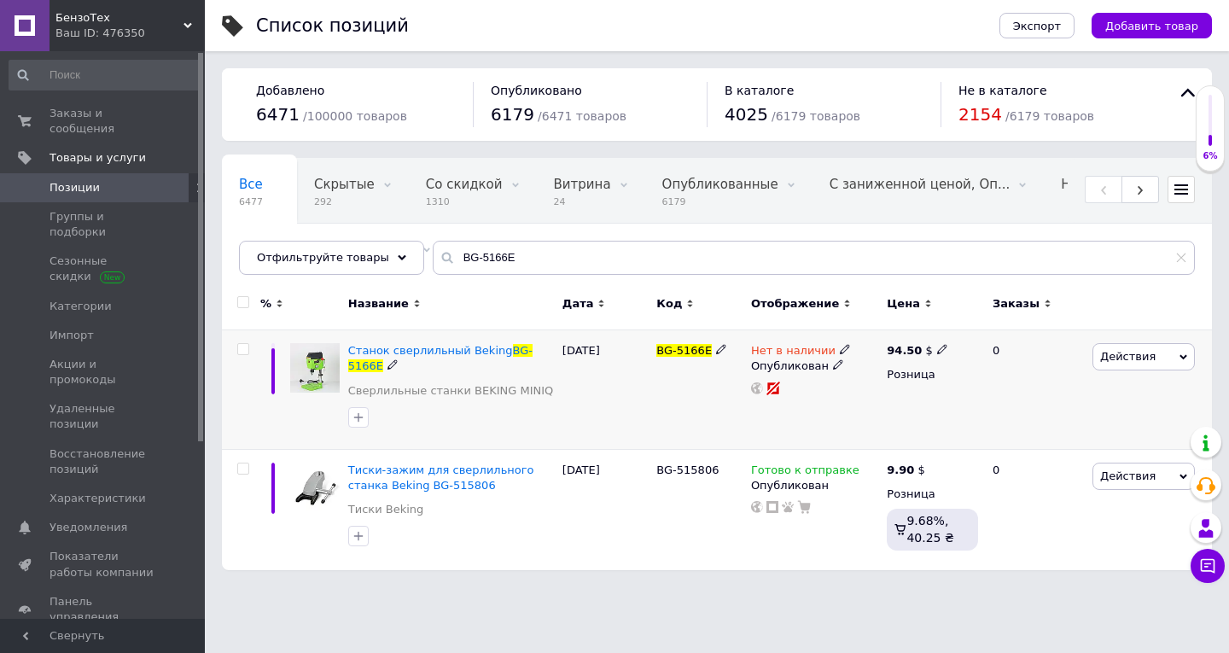
click at [840, 343] on span at bounding box center [845, 349] width 10 height 12
click at [887, 410] on li "Готово к отправке" at bounding box center [937, 412] width 162 height 24
click at [603, 416] on div "[DATE]" at bounding box center [605, 390] width 95 height 120
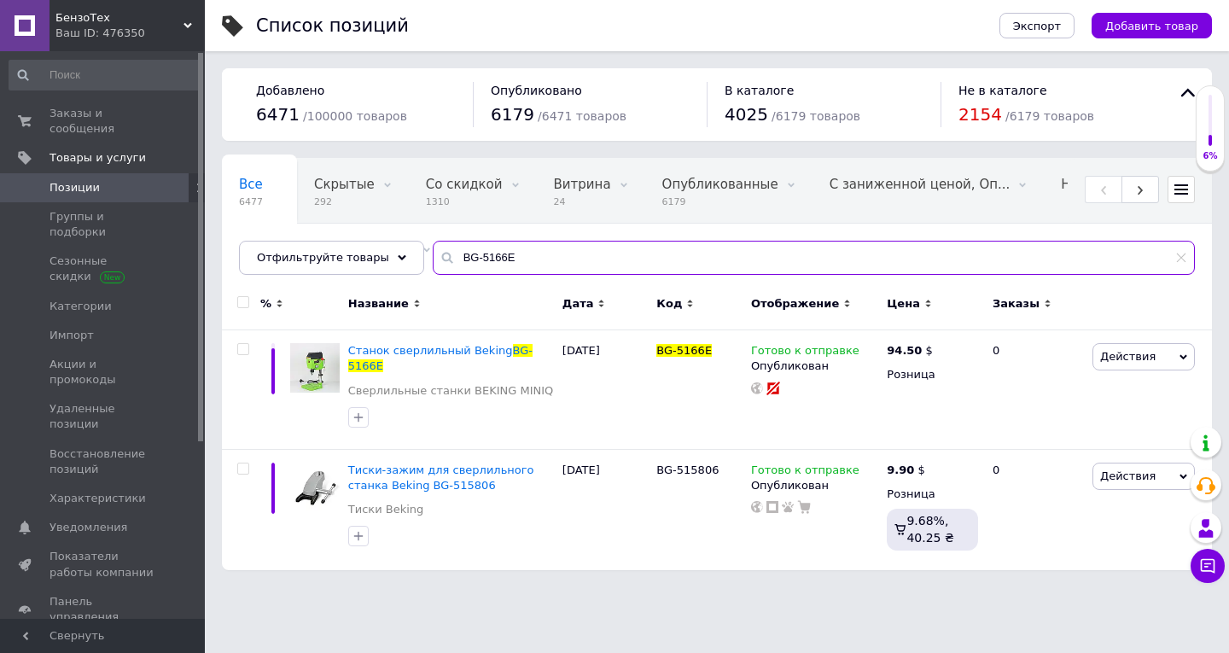
click at [509, 256] on input "BG-5166E" at bounding box center [814, 258] width 762 height 34
paste input "7"
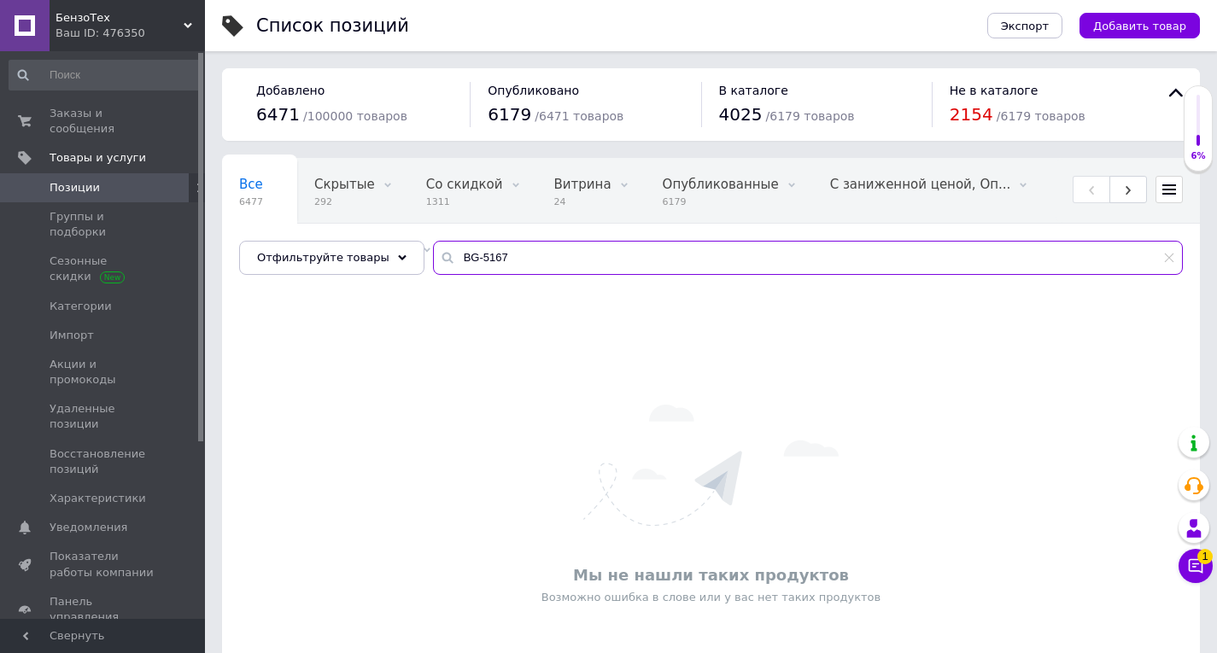
click at [487, 257] on input "BG-5167" at bounding box center [808, 258] width 750 height 34
click at [486, 256] on input "BG-5167" at bounding box center [808, 258] width 750 height 34
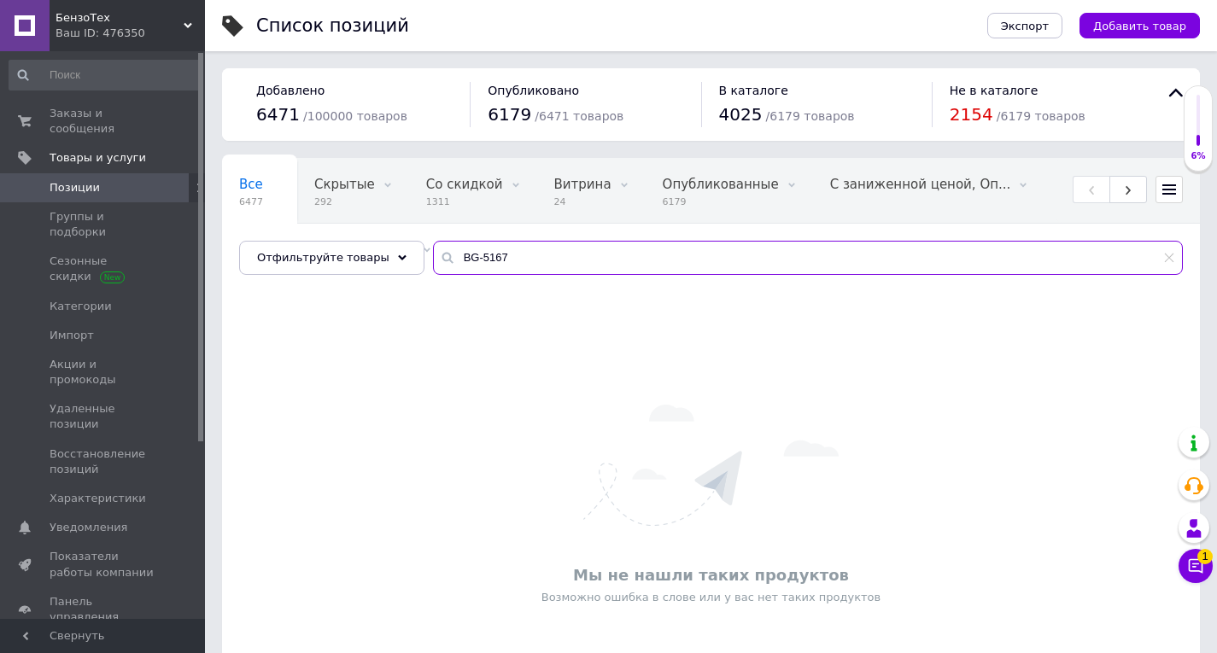
paste input "56S"
type input "BG-5156S"
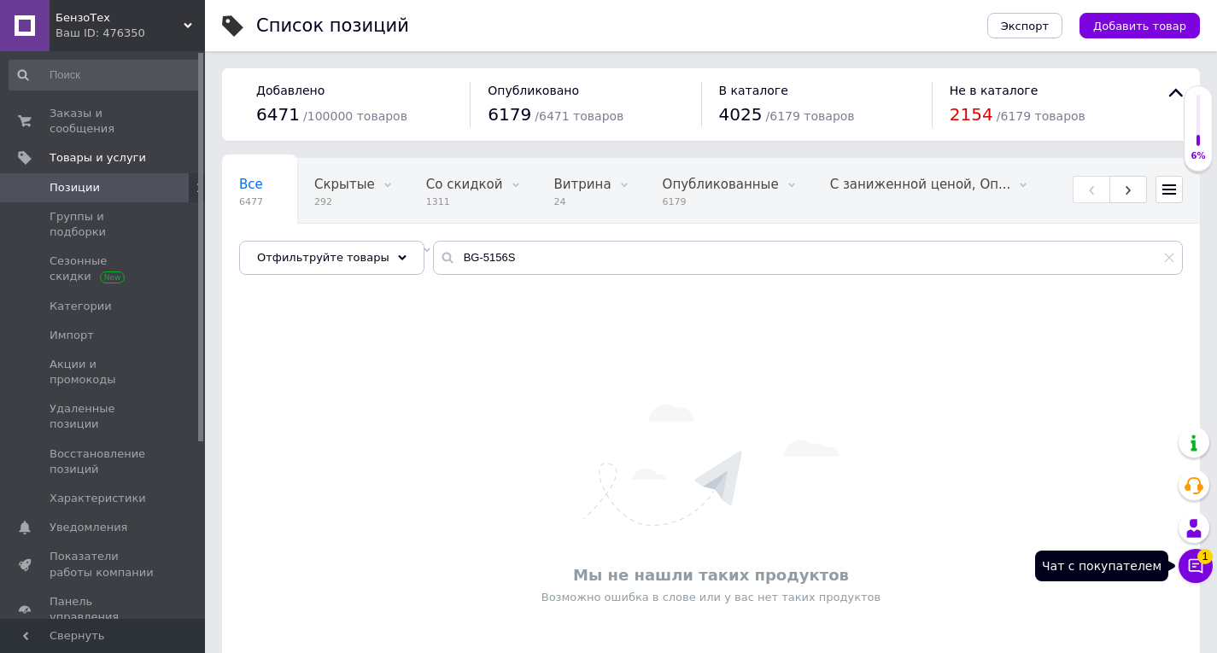
click at [1195, 569] on icon at bounding box center [1195, 565] width 17 height 17
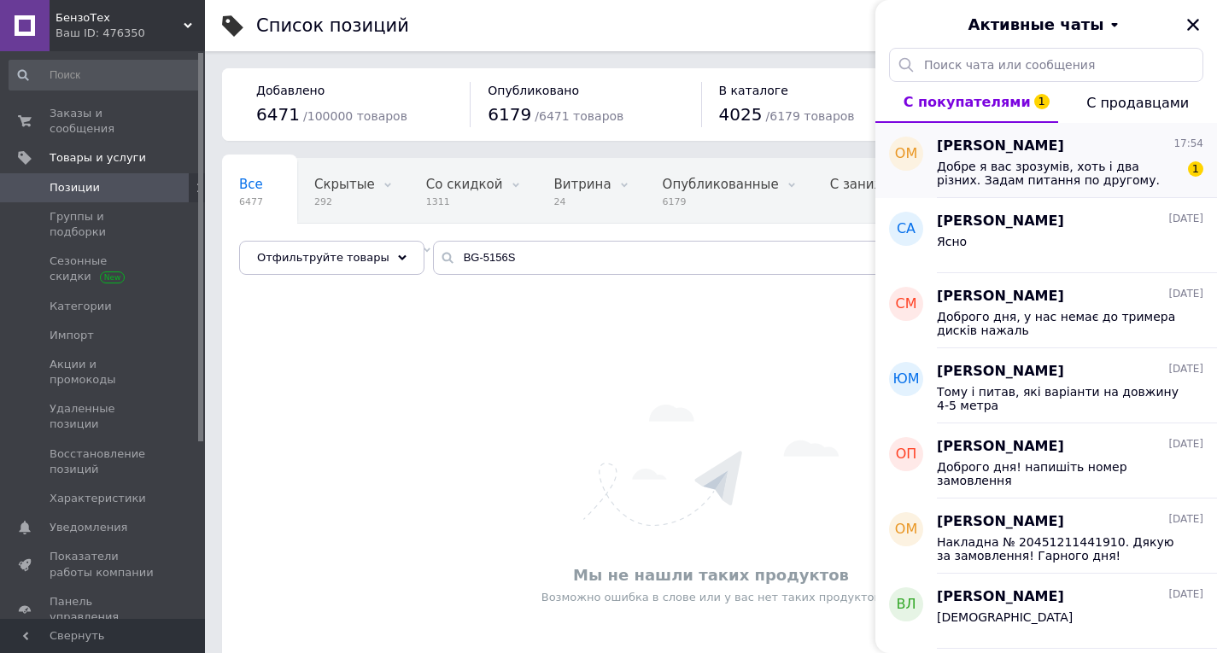
click at [1051, 150] on div "Олег Майдич 17:54" at bounding box center [1070, 147] width 266 height 20
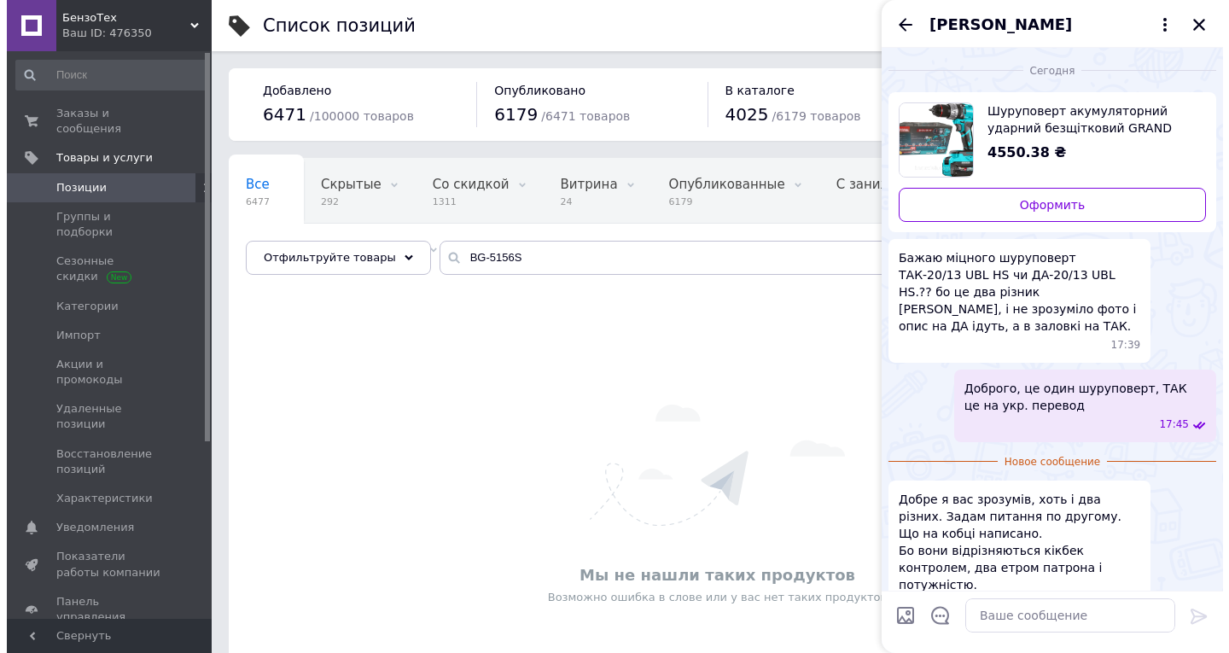
scroll to position [3, 0]
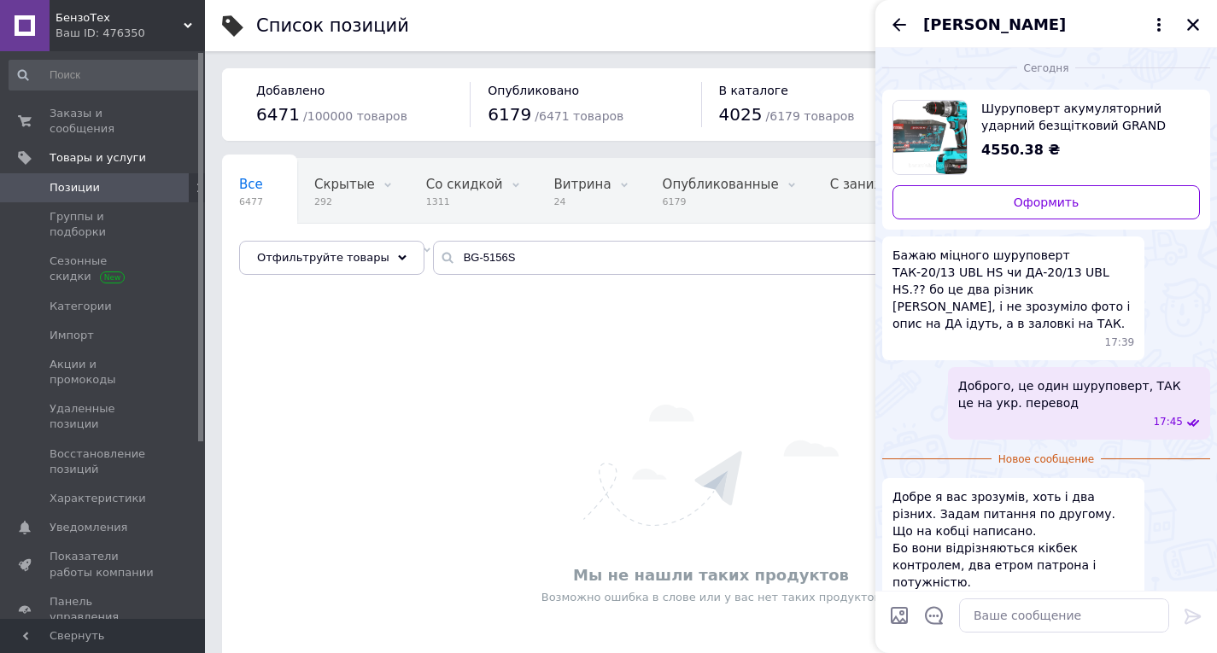
click at [1012, 29] on span "Олег Майдич" at bounding box center [994, 25] width 143 height 22
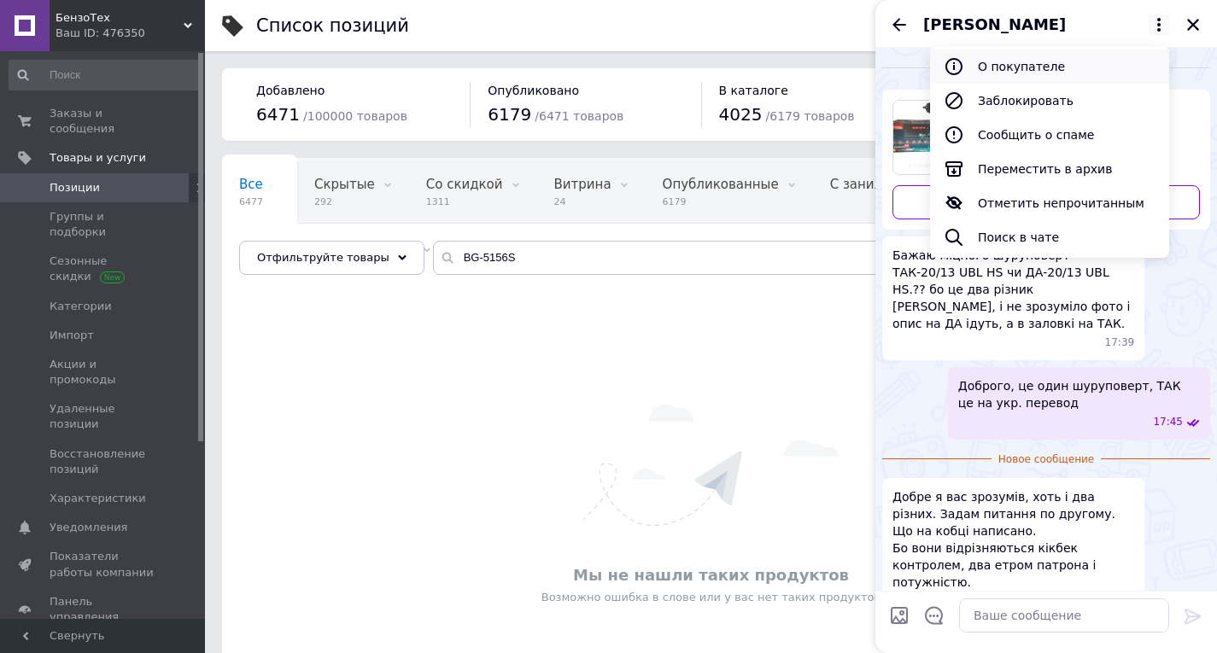
click at [1019, 62] on button "О покупателе" at bounding box center [1049, 67] width 239 height 34
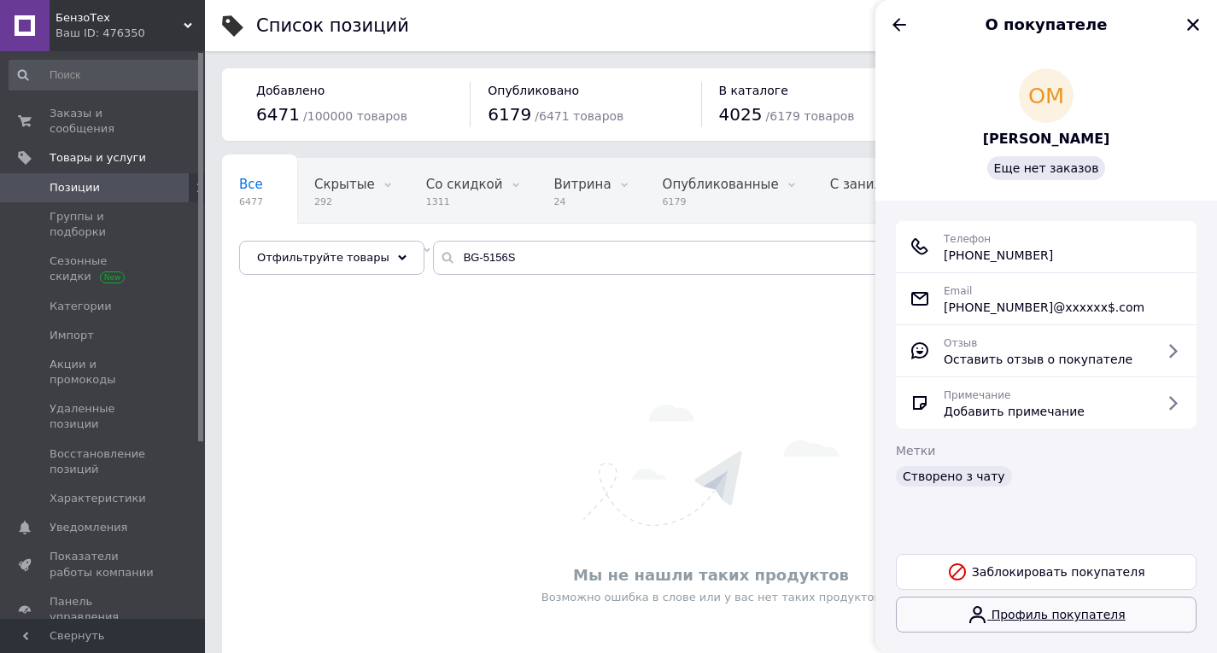
click at [1047, 618] on link "Профиль покупателя" at bounding box center [1046, 615] width 301 height 36
click at [891, 20] on icon "Назад" at bounding box center [899, 25] width 20 height 20
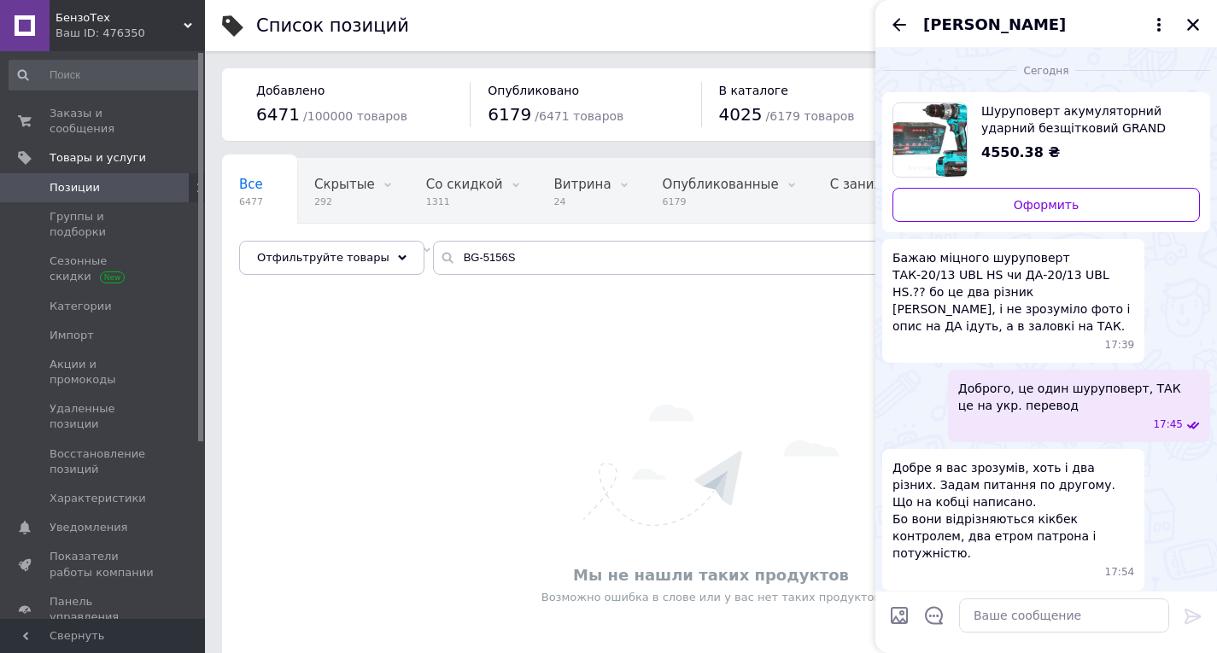
click at [1021, 126] on span "Шуруповерт акумуляторний ударний безщітковий GRAND ТАК-20/13 UBL HS з 2 АКБ 20 …" at bounding box center [1083, 119] width 205 height 34
click at [1039, 497] on span "Добре я вас зрозумів, хоть і два різних. Задам питання по другому. Що на кобці …" at bounding box center [1013, 510] width 242 height 102
click at [1041, 504] on span "Добре я вас зрозумів, хоть і два різних. Задам питання по другому. Що на кобці …" at bounding box center [1013, 510] width 242 height 102
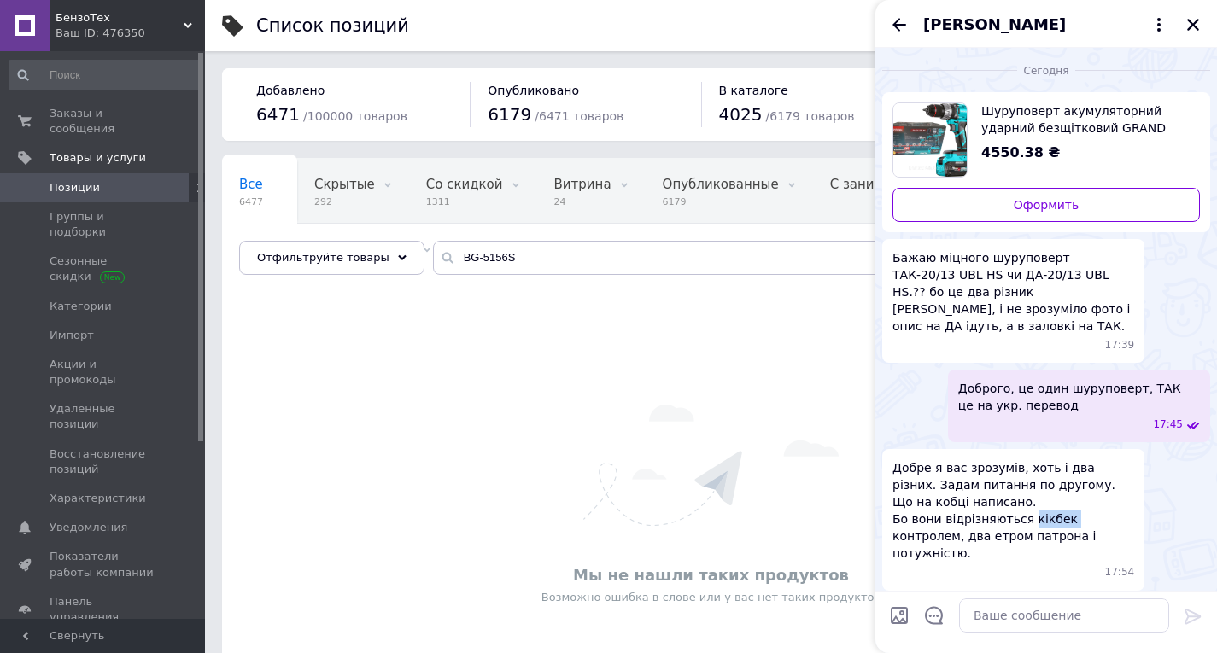
click at [1041, 504] on span "Добре я вас зрозумів, хоть і два різних. Задам питання по другому. Що на кобці …" at bounding box center [1013, 510] width 242 height 102
click at [935, 557] on div "Сегодня Шуруповерт акумуляторний ударний безщітковий GRAND ТАК-20/13 UBL HS з 2…" at bounding box center [1045, 323] width 341 height 550
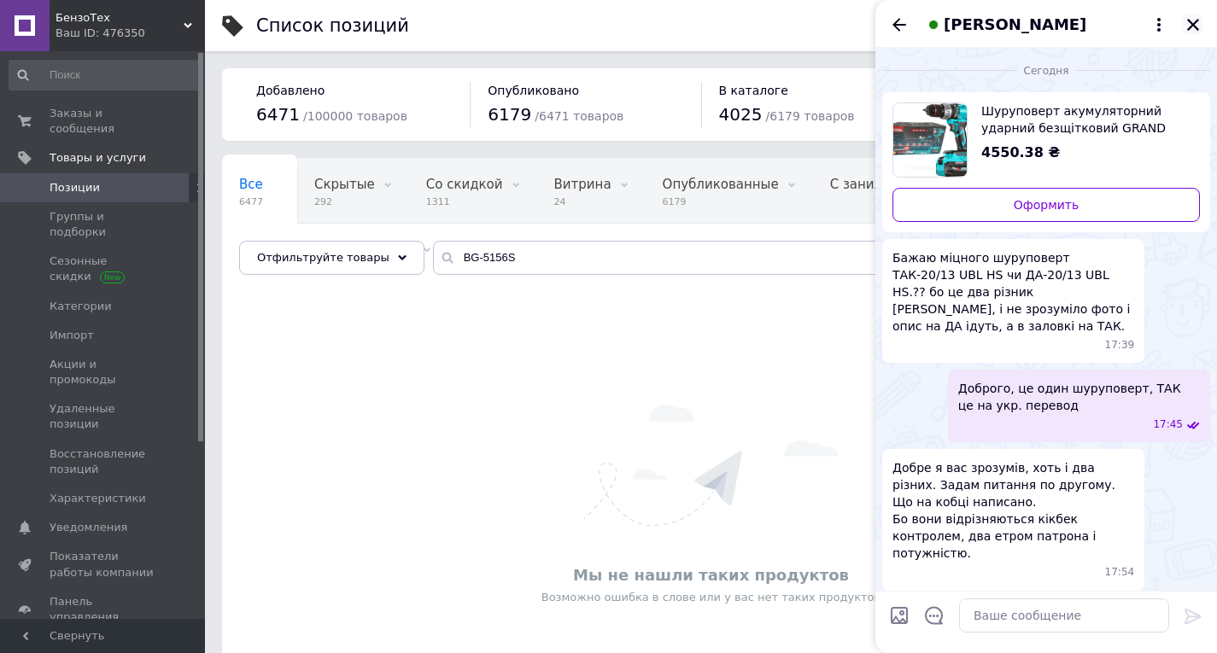
click at [1193, 26] on icon "Закрыть" at bounding box center [1192, 24] width 15 height 15
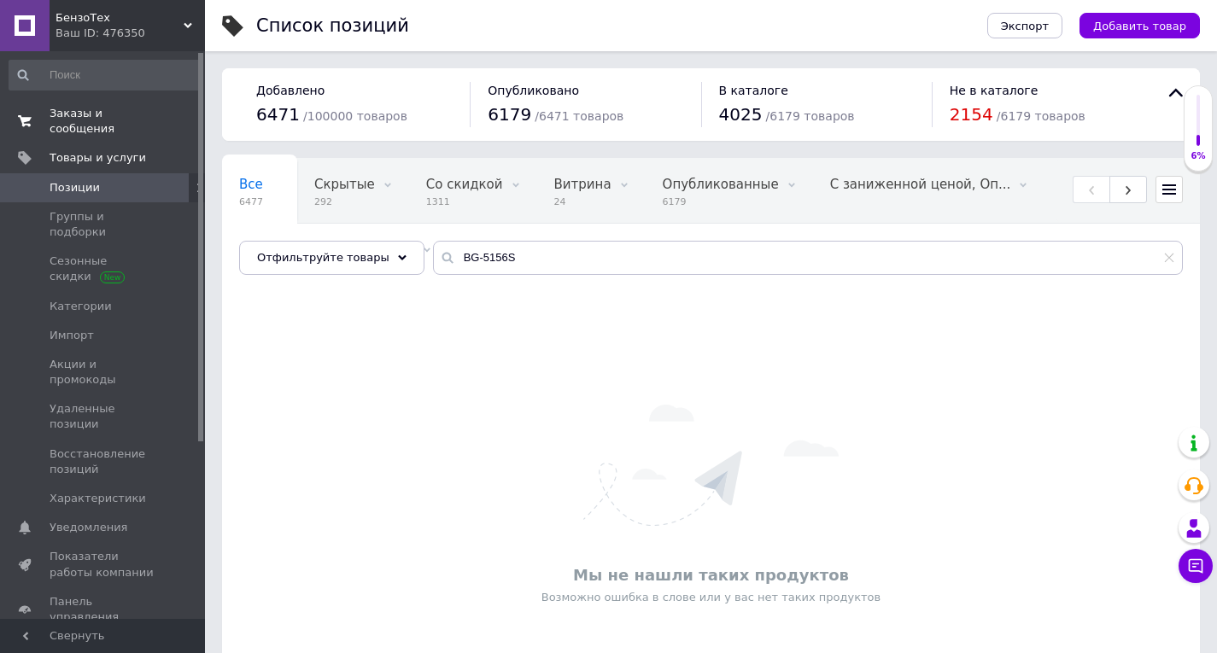
click at [141, 106] on span "Заказы и сообщения" at bounding box center [104, 121] width 108 height 31
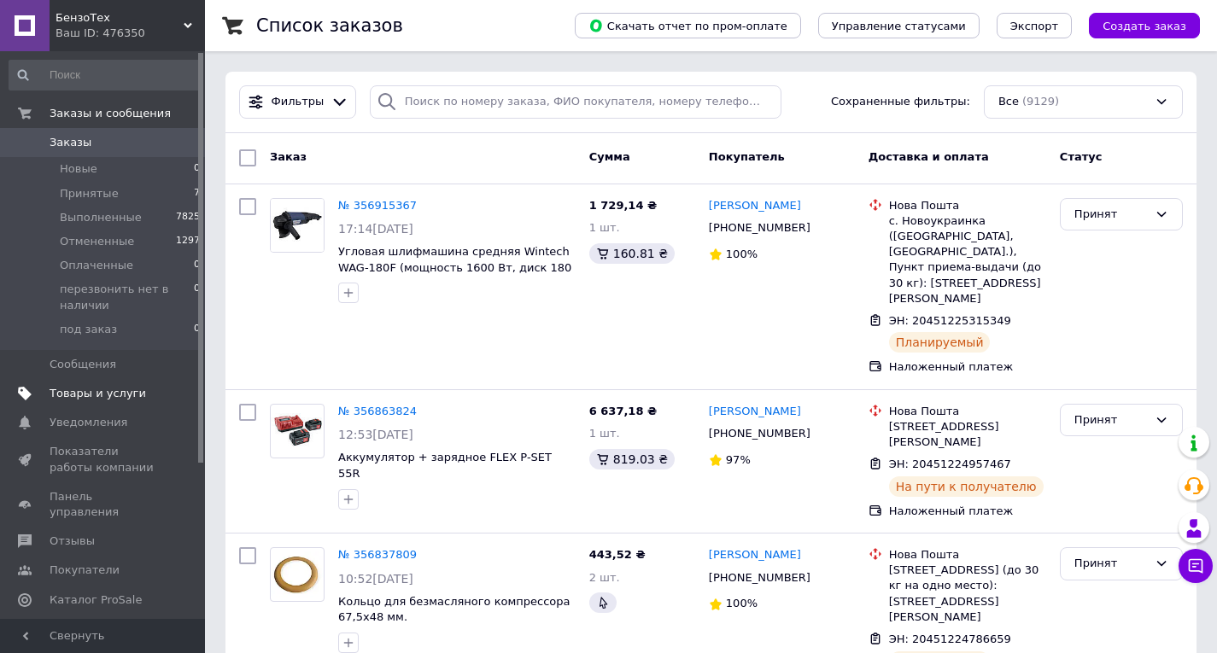
click at [77, 393] on span "Товары и услуги" at bounding box center [98, 393] width 96 height 15
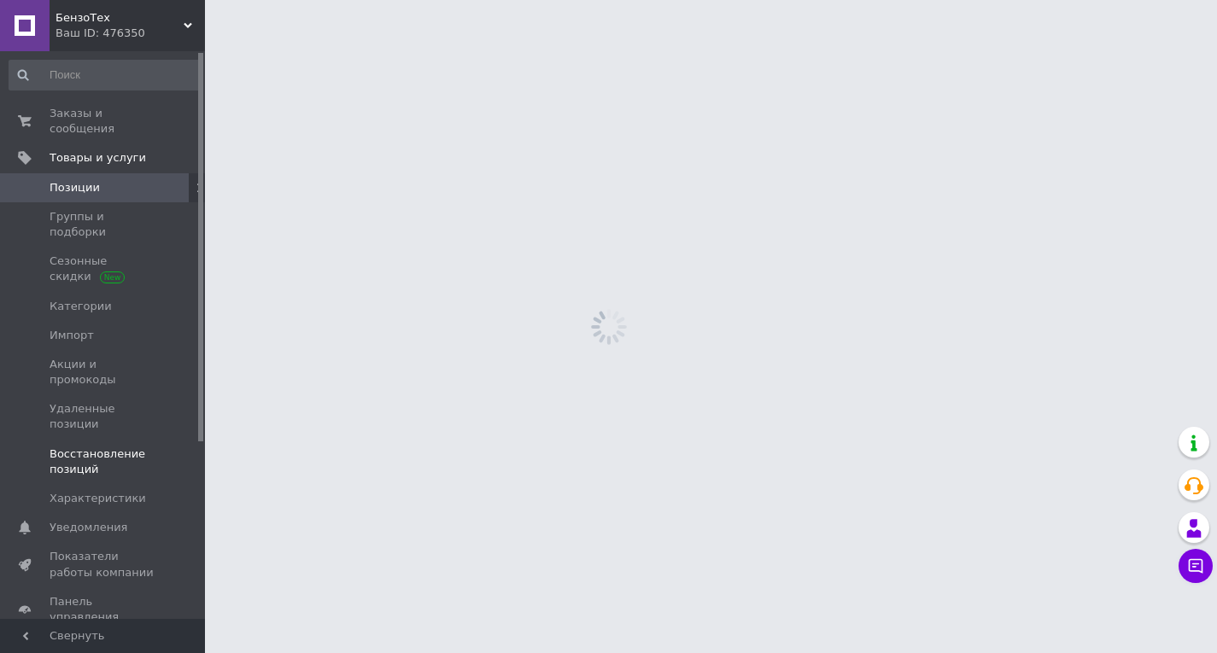
click at [77, 446] on span "Восстановление позиций" at bounding box center [104, 461] width 108 height 31
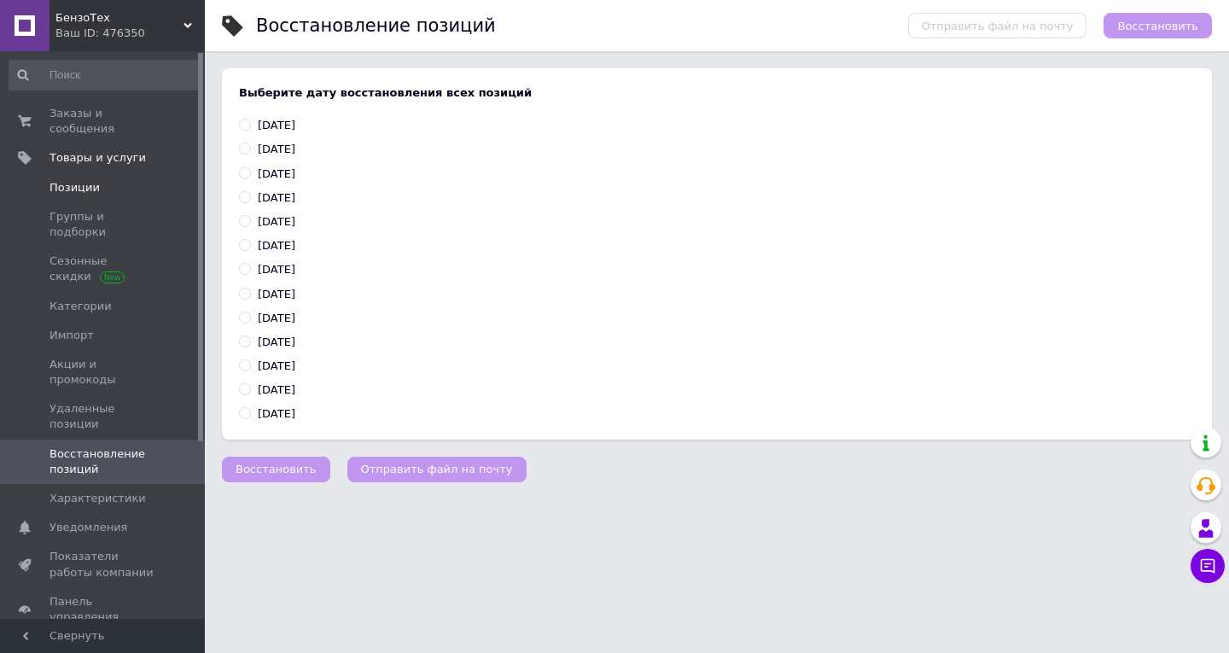
click at [109, 180] on span "Позиции" at bounding box center [104, 187] width 108 height 15
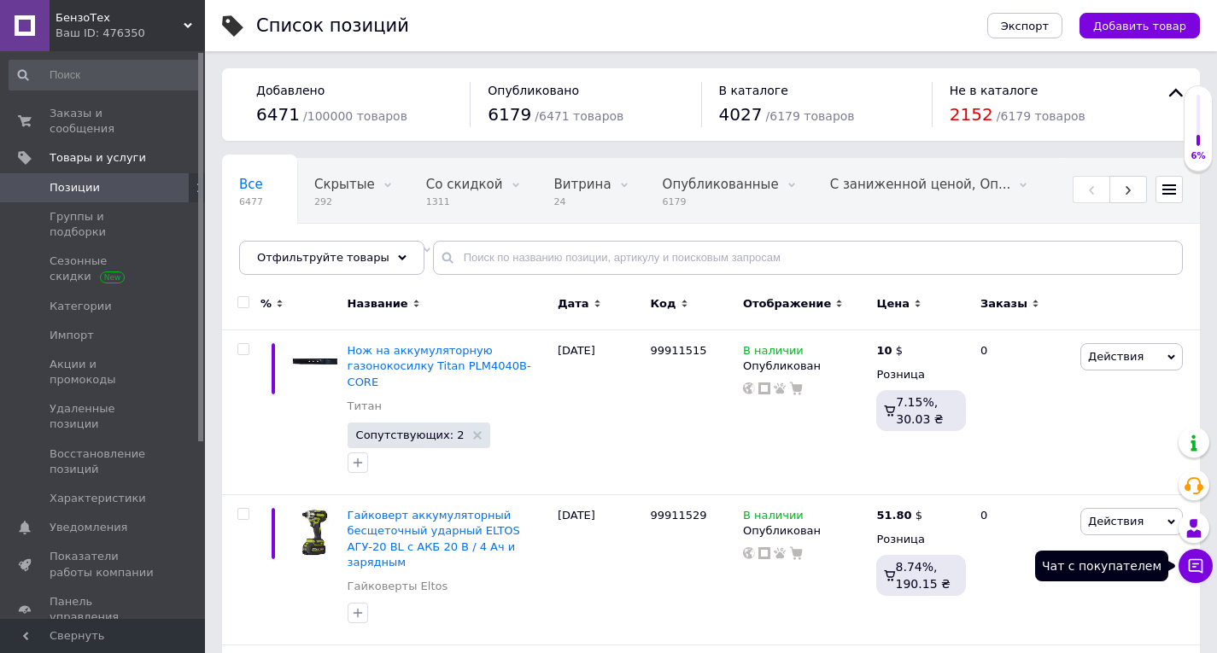
click at [1202, 571] on icon at bounding box center [1195, 566] width 15 height 15
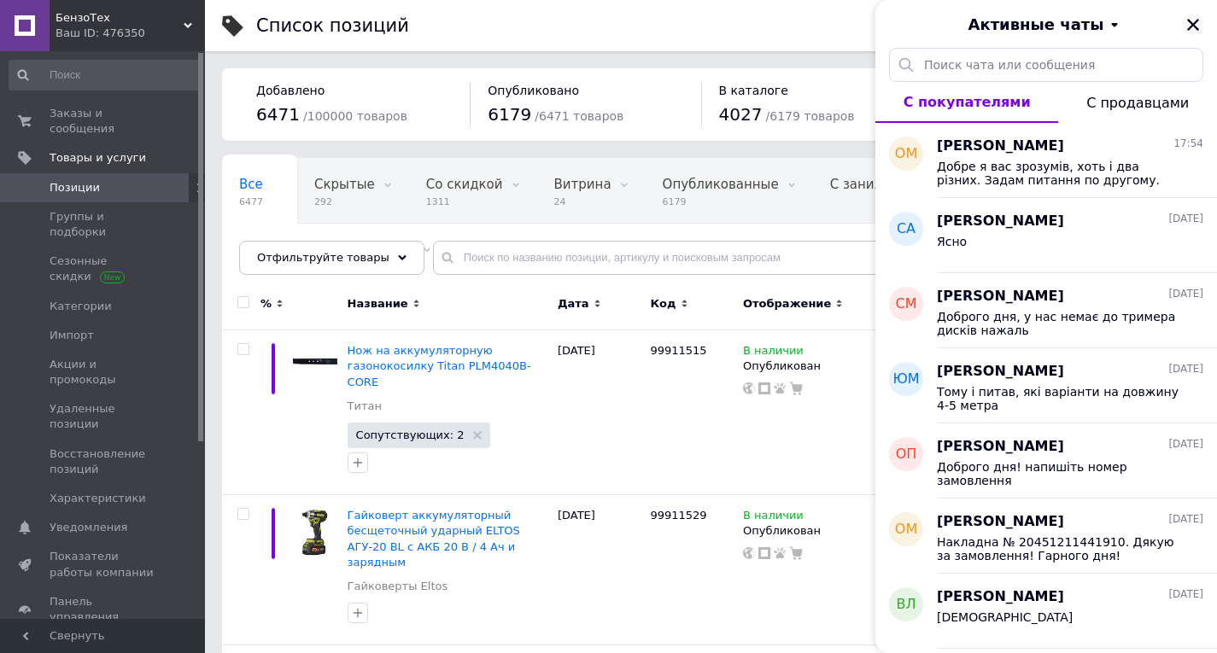
click at [1198, 28] on icon "Закрыть" at bounding box center [1192, 24] width 15 height 15
click at [1198, 28] on div "Активные чаты" at bounding box center [1045, 24] width 341 height 48
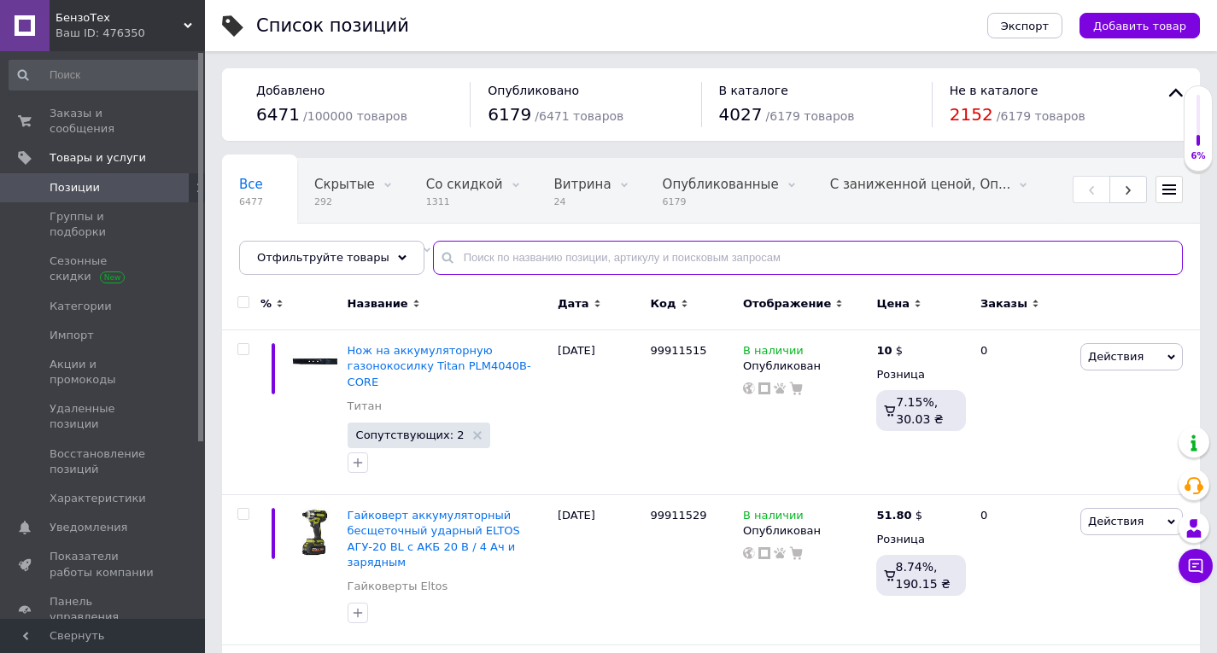
paste input "Beking BG-3306"
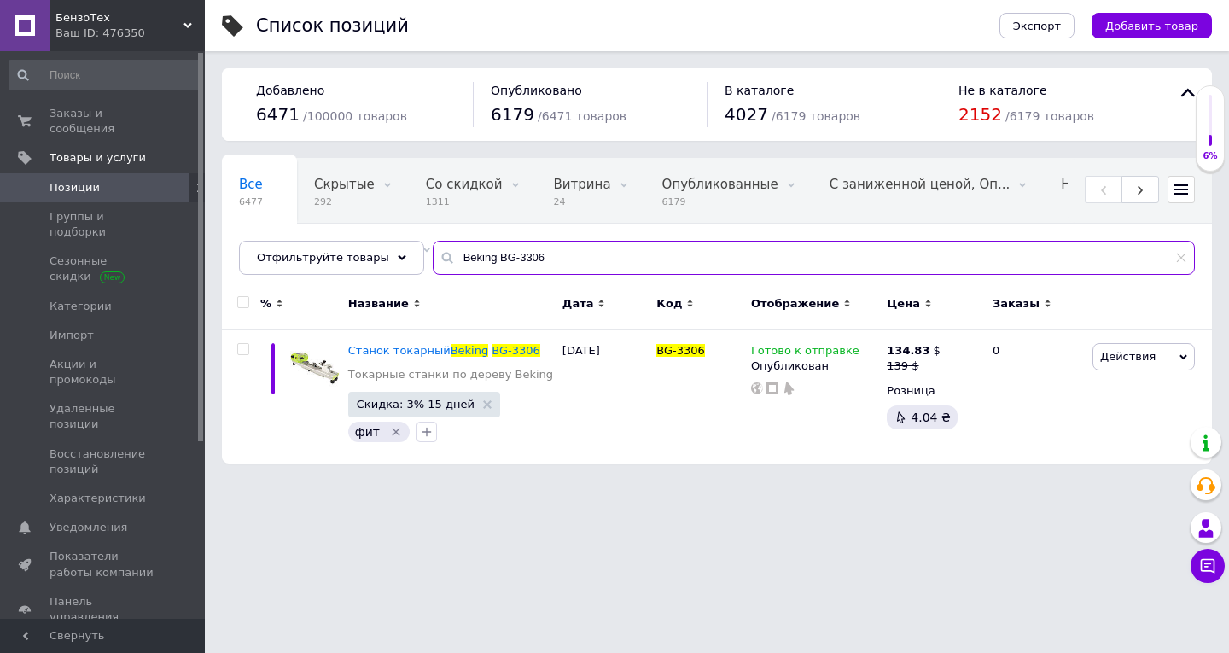
click at [490, 265] on input "Beking BG-3306" at bounding box center [814, 258] width 762 height 34
paste input "110"
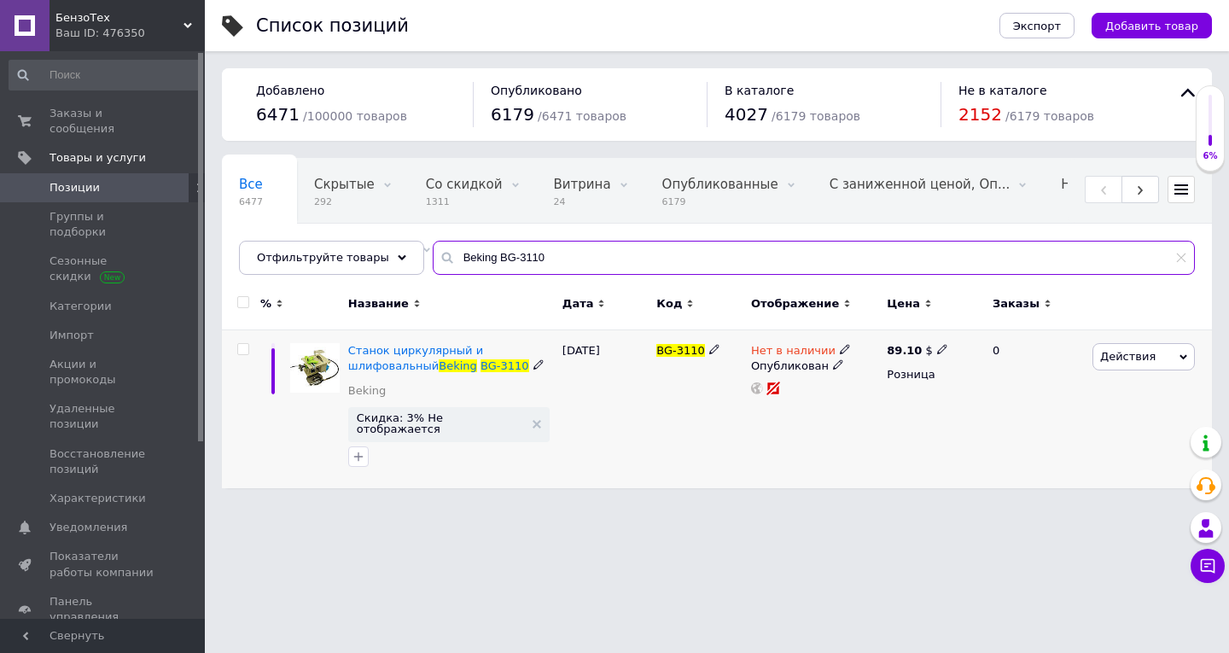
type input "Beking BG-3110"
click at [840, 345] on icon at bounding box center [845, 349] width 10 height 10
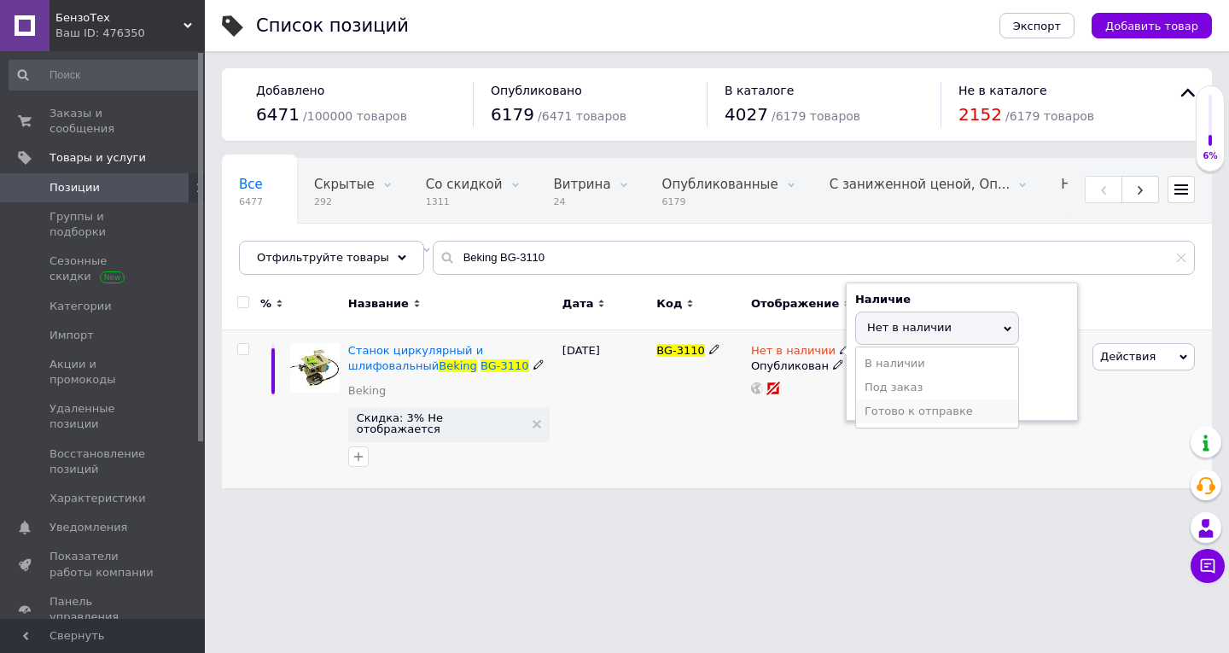
click at [900, 417] on li "Готово к отправке" at bounding box center [937, 412] width 162 height 24
drag, startPoint x: 900, startPoint y: 417, endPoint x: 886, endPoint y: 422, distance: 14.6
click at [900, 417] on div "Наличие Нет в наличии В наличии Под заказ Готово к отправке Остатки шт." at bounding box center [962, 352] width 232 height 138
click at [775, 473] on div "Нет в наличии Наличие Готово к отправке В наличии Нет в наличии Под заказ Остат…" at bounding box center [815, 409] width 136 height 158
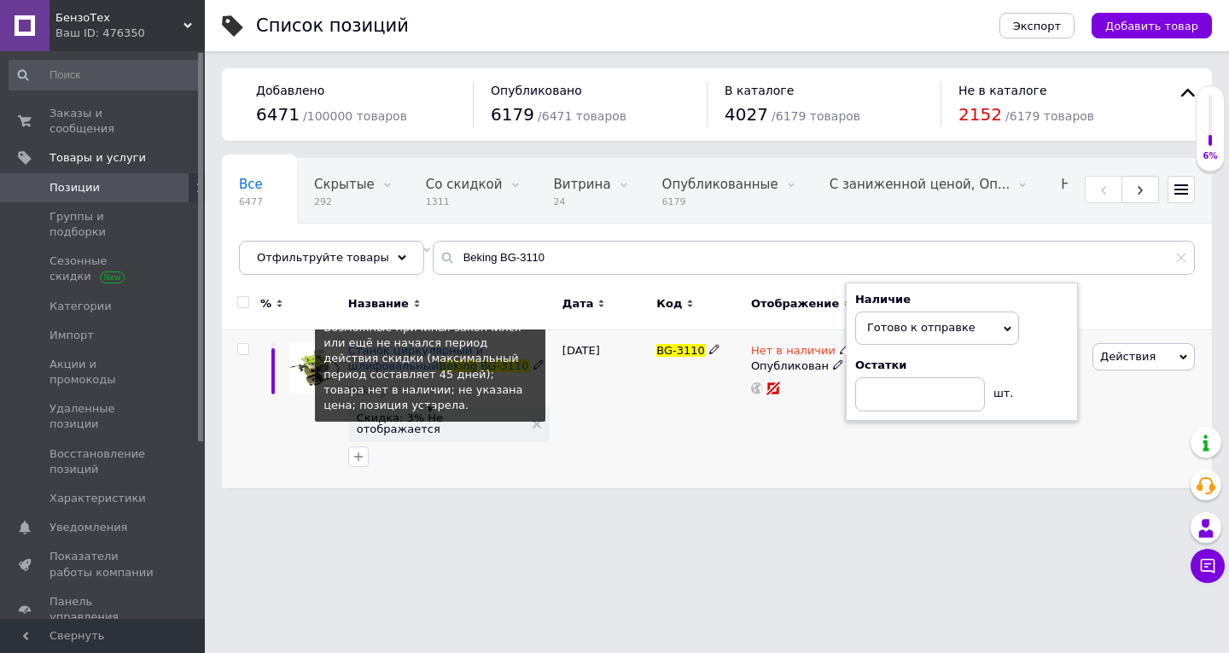
click at [425, 422] on span "Скидка: 3% Не отображается" at bounding box center [440, 423] width 167 height 22
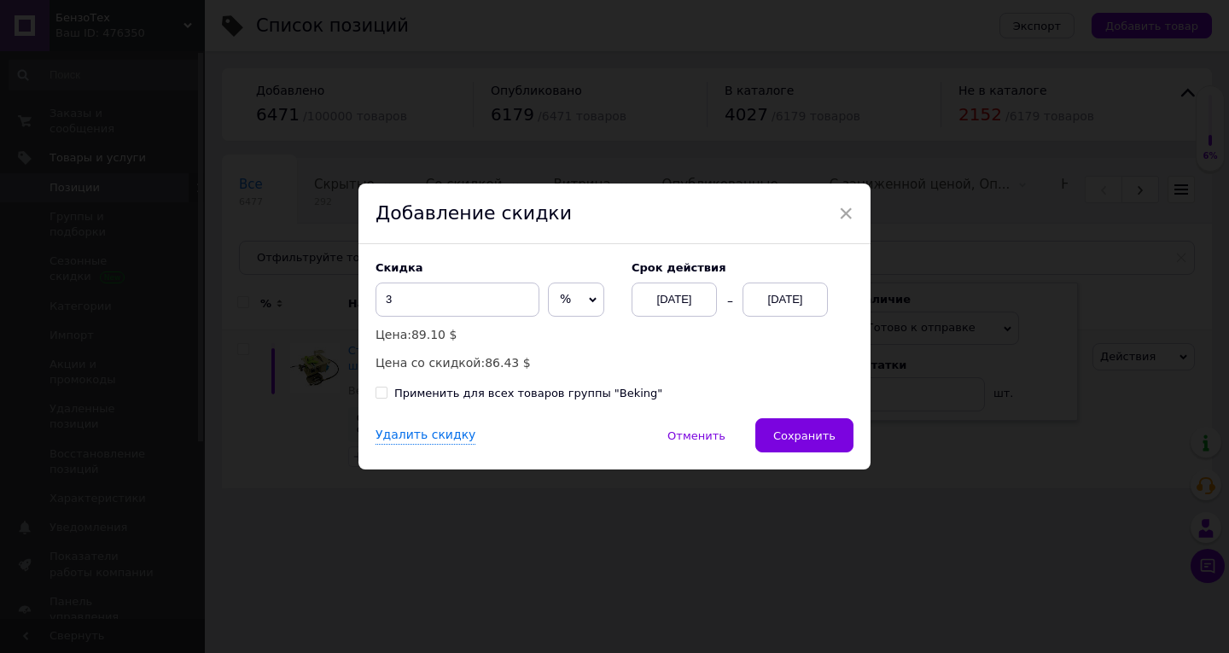
click at [770, 292] on div "[DATE]" at bounding box center [785, 300] width 85 height 34
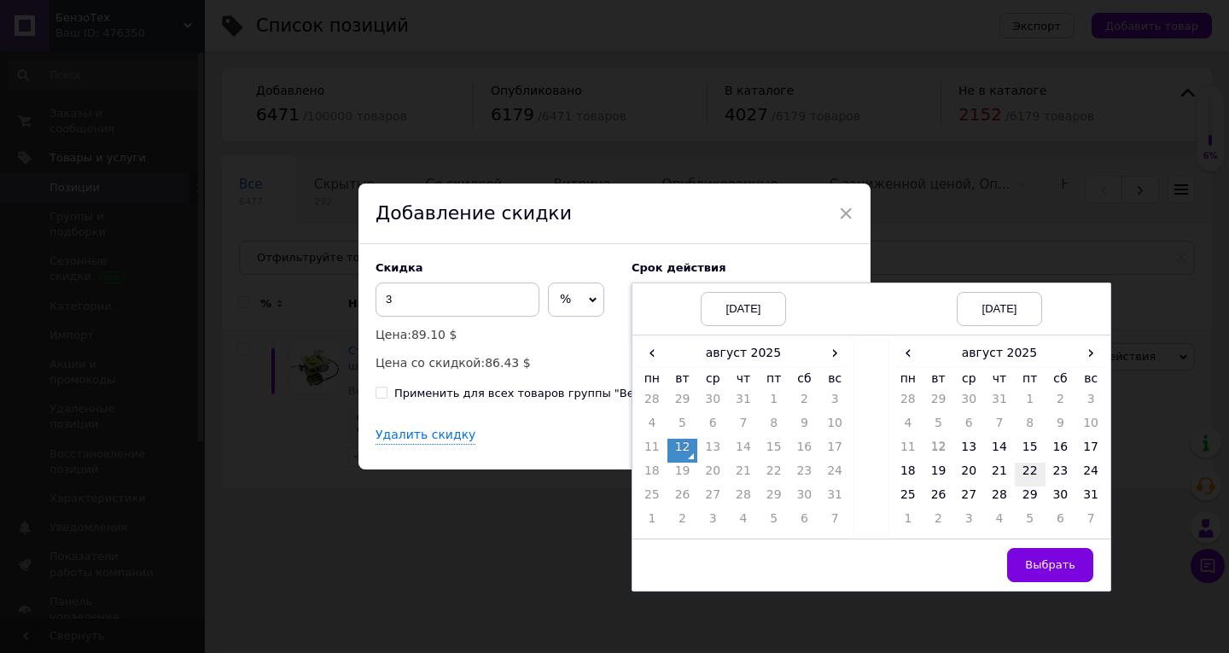
click at [1018, 470] on td "22" at bounding box center [1030, 475] width 31 height 24
click at [1029, 551] on button "Выбрать" at bounding box center [1050, 565] width 86 height 34
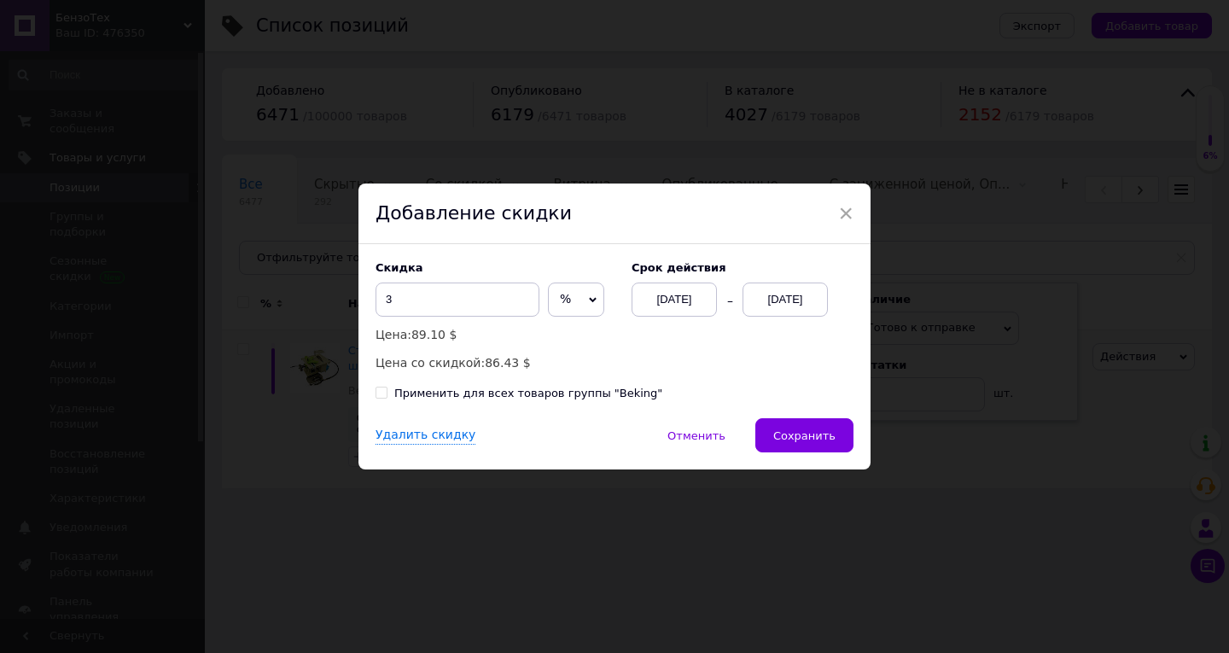
click at [791, 429] on button "Сохранить" at bounding box center [805, 435] width 98 height 34
